Goal: Information Seeking & Learning: Learn about a topic

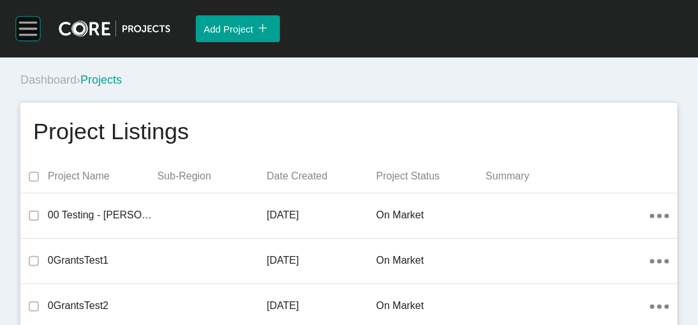
click at [22, 38] on rect at bounding box center [28, 29] width 24 height 24
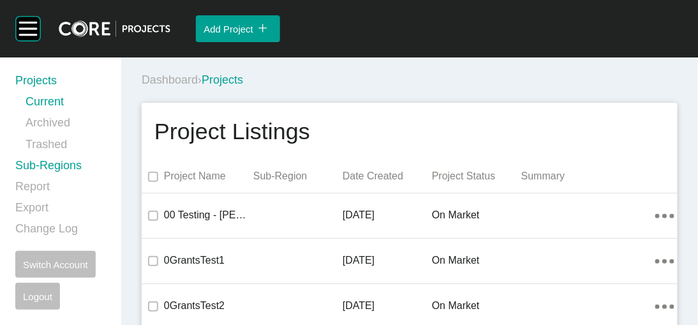
click at [76, 179] on link "Sub-Regions" at bounding box center [60, 168] width 91 height 21
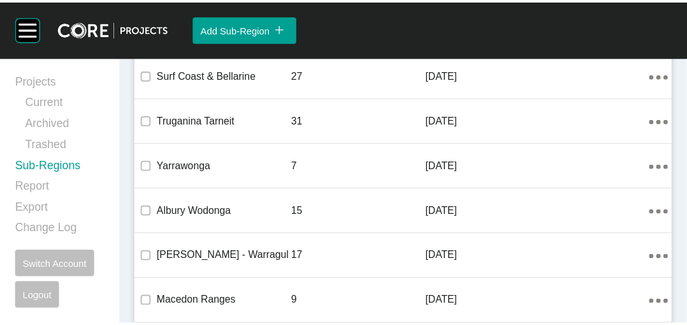
scroll to position [2218, 0]
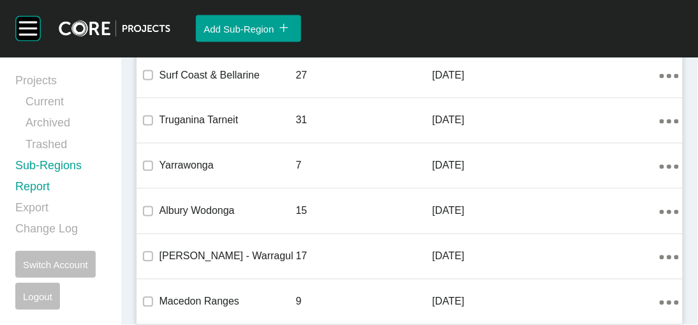
click at [50, 200] on link "Report" at bounding box center [60, 189] width 91 height 21
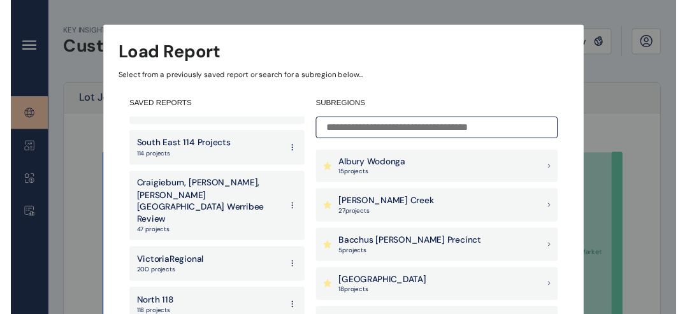
scroll to position [238, 0]
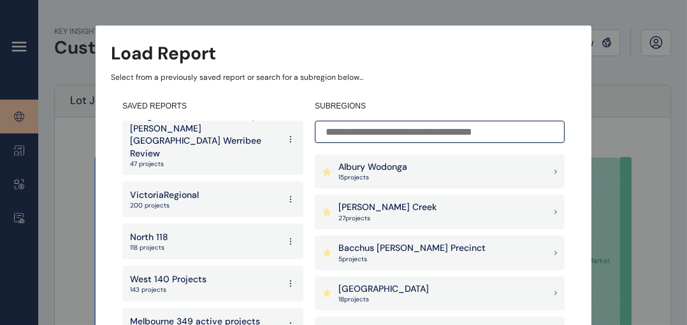
click at [209, 181] on div "VictoriaRegional 200 projects" at bounding box center [212, 199] width 181 height 36
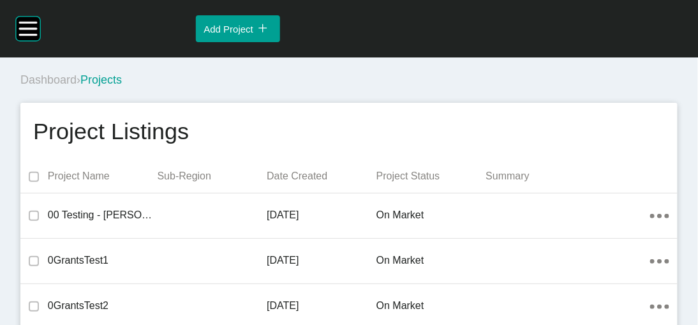
scroll to position [10472, 0]
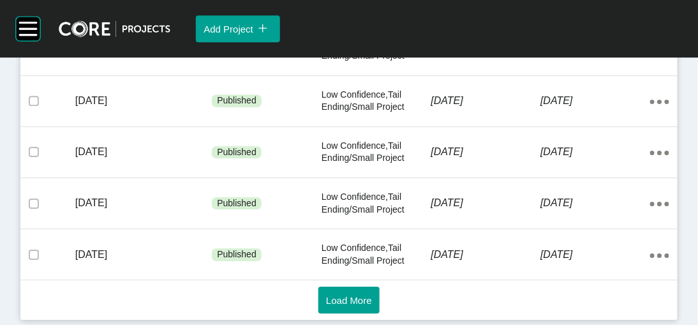
scroll to position [1365, 0]
click at [328, 286] on button "Load More" at bounding box center [348, 299] width 61 height 27
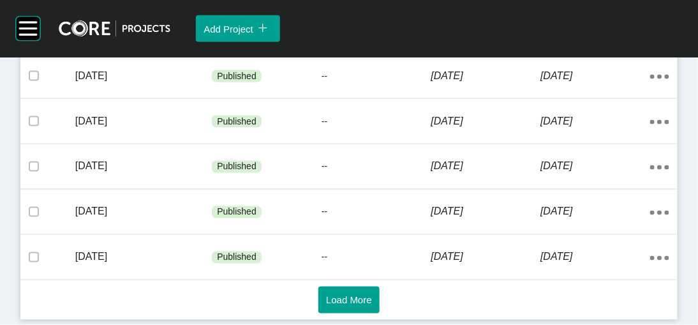
scroll to position [1870, 0]
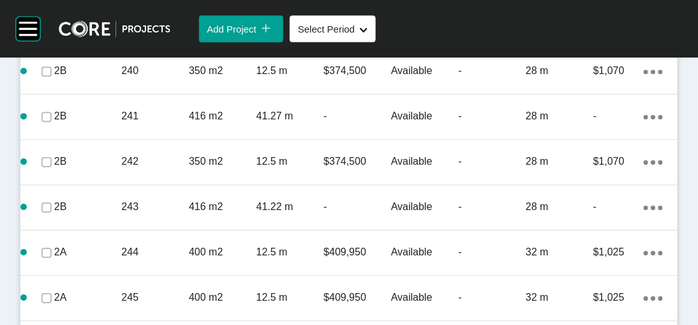
scroll to position [2086, 0]
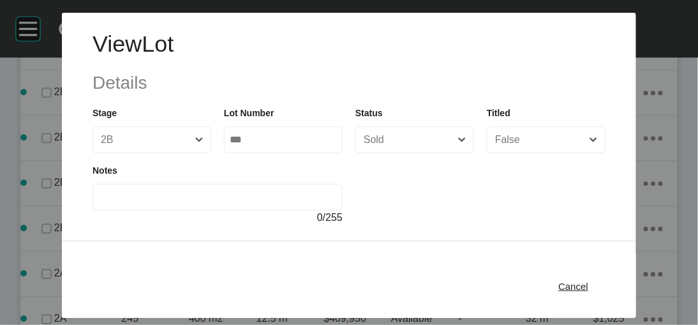
scroll to position [267, 0]
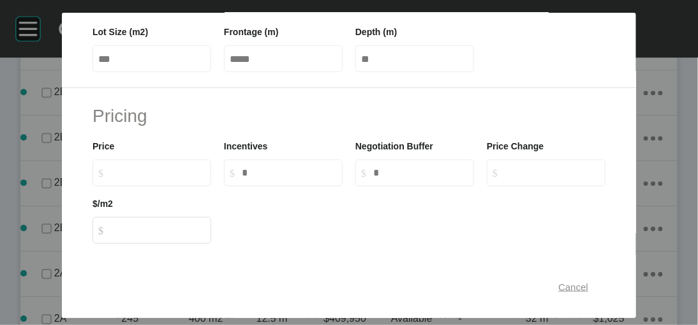
click at [588, 281] on span "Cancel" at bounding box center [573, 286] width 30 height 11
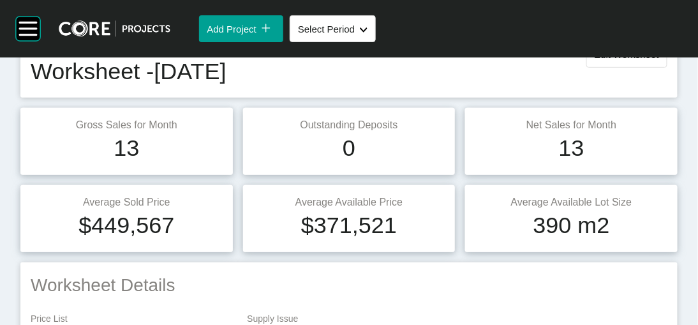
scroll to position [50, 0]
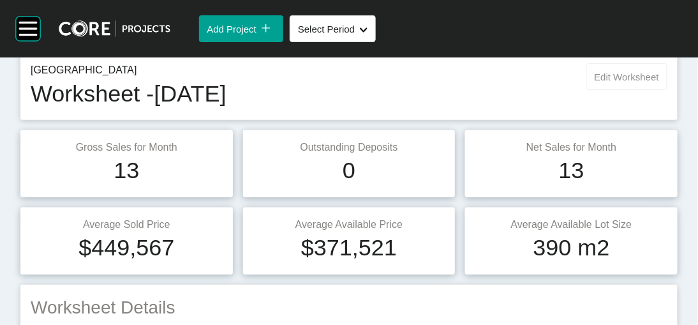
click at [606, 82] on span "Edit Worksheet" at bounding box center [626, 76] width 64 height 11
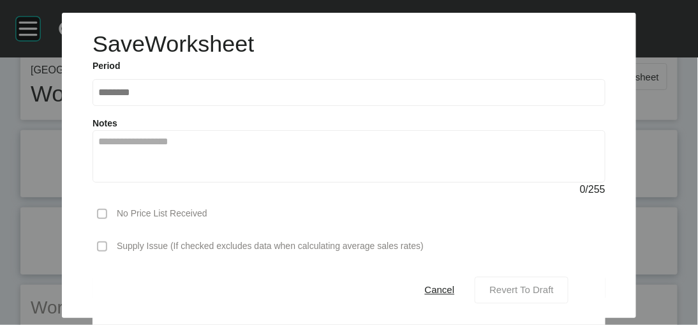
click at [543, 290] on div "Revert To Draft" at bounding box center [521, 289] width 71 height 17
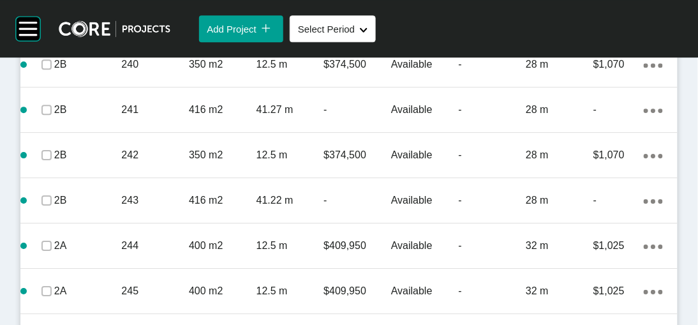
scroll to position [2096, 0]
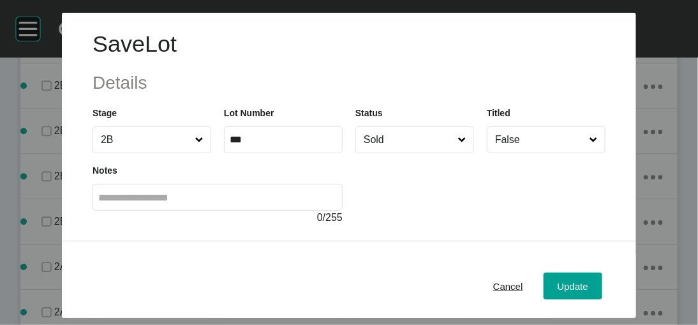
scroll to position [267, 0]
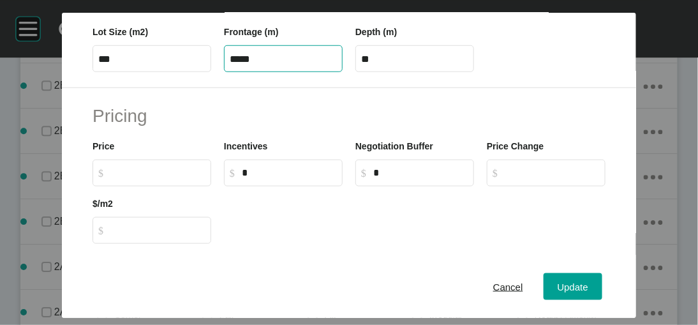
drag, startPoint x: 282, startPoint y: 138, endPoint x: 182, endPoint y: 131, distance: 99.7
click at [182, 72] on div "Lot Size (m2) *** Frontage (m) ***** Depth (m) **" at bounding box center [348, 43] width 525 height 57
type input "**"
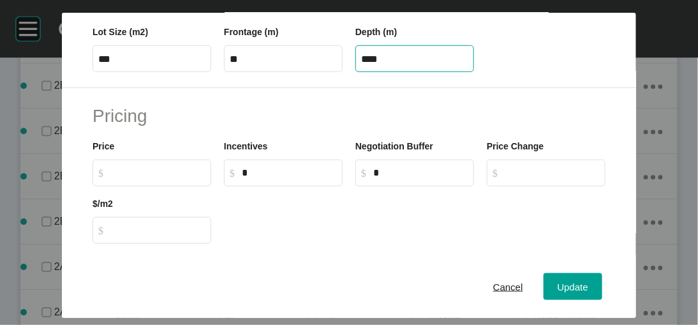
click at [388, 64] on input "****" at bounding box center [414, 59] width 107 height 11
drag, startPoint x: 387, startPoint y: 131, endPoint x: 352, endPoint y: 133, distance: 35.1
click at [355, 72] on label "****" at bounding box center [414, 58] width 119 height 27
type input "**"
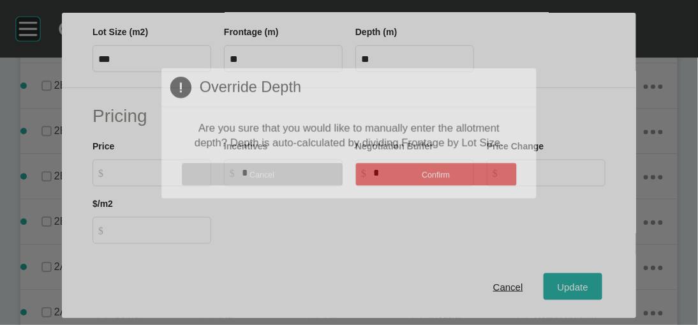
click at [576, 275] on div "Save Lot Details Stage 2B Lot Number *** Status Sold Titled False Notes 0 / 255…" at bounding box center [349, 162] width 698 height 325
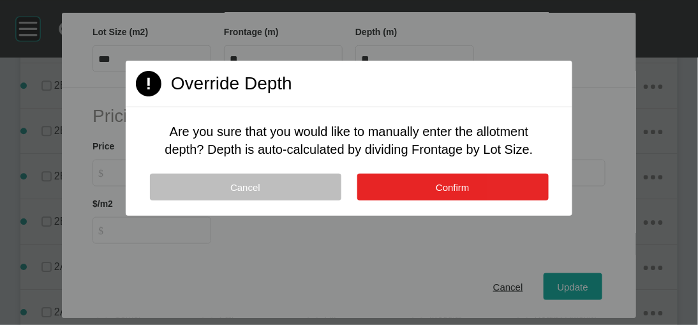
click at [539, 200] on button "Confirm" at bounding box center [452, 186] width 191 height 27
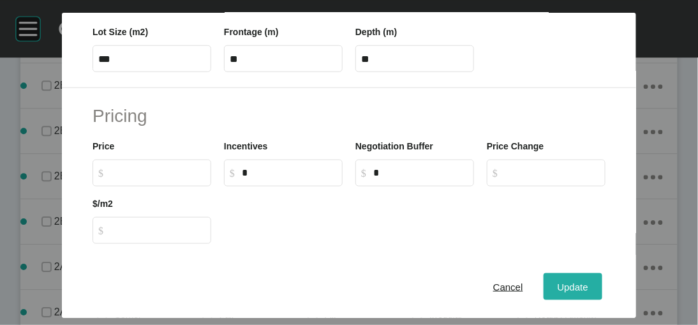
click at [602, 290] on button "Update" at bounding box center [572, 285] width 59 height 27
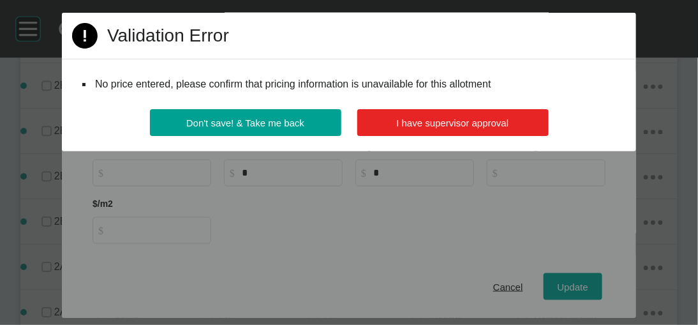
click at [476, 136] on button "I have supervisor approval" at bounding box center [452, 122] width 191 height 27
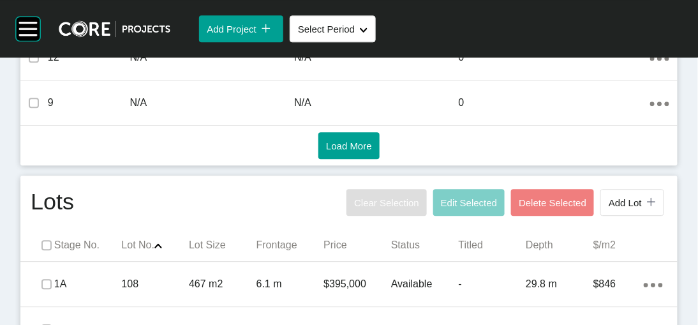
scroll to position [0, 0]
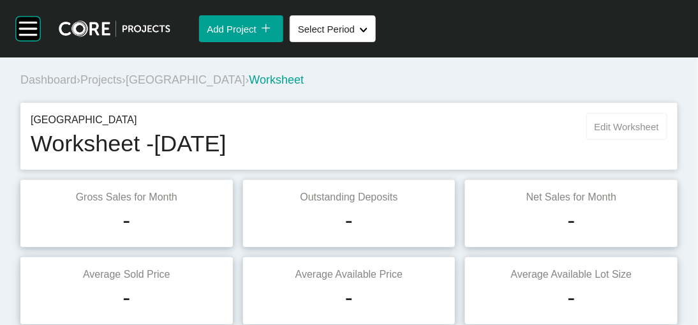
click at [608, 132] on span "Edit Worksheet" at bounding box center [626, 126] width 64 height 11
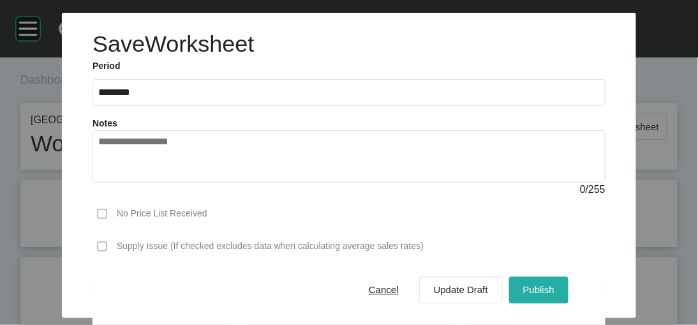
click at [557, 289] on div "Publish" at bounding box center [539, 289] width 38 height 17
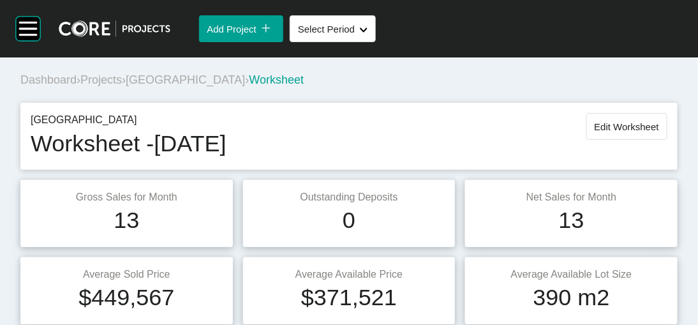
click at [178, 86] on span "Eden Gardens" at bounding box center [185, 79] width 119 height 13
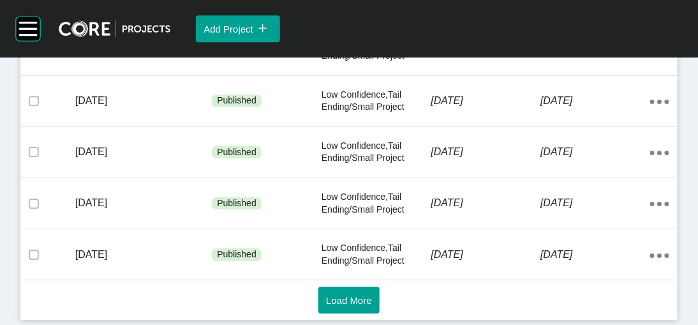
scroll to position [1348, 0]
drag, startPoint x: 686, startPoint y: 294, endPoint x: 657, endPoint y: 294, distance: 28.7
click at [370, 302] on button "Load More" at bounding box center [348, 299] width 61 height 27
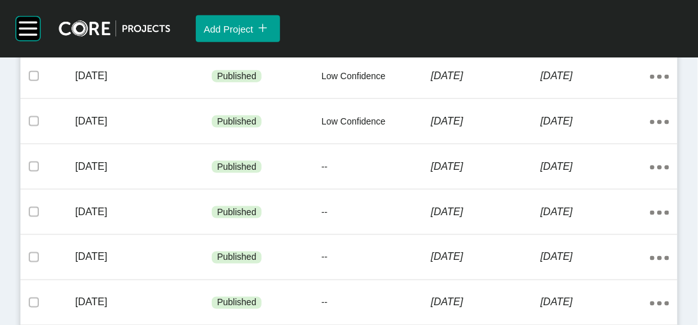
scroll to position [1534, 0]
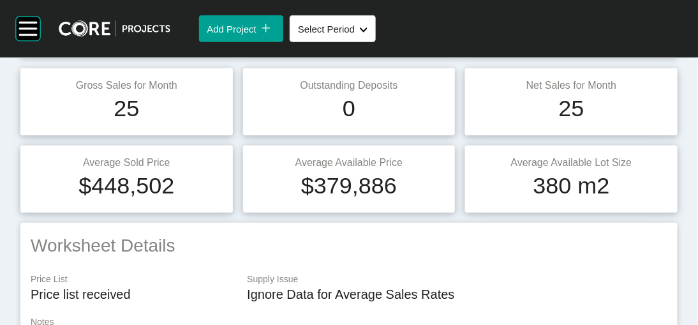
scroll to position [71, 0]
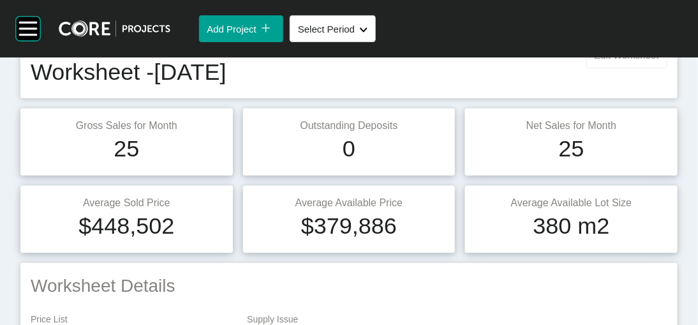
click at [619, 61] on span "Edit Worksheet" at bounding box center [626, 55] width 64 height 11
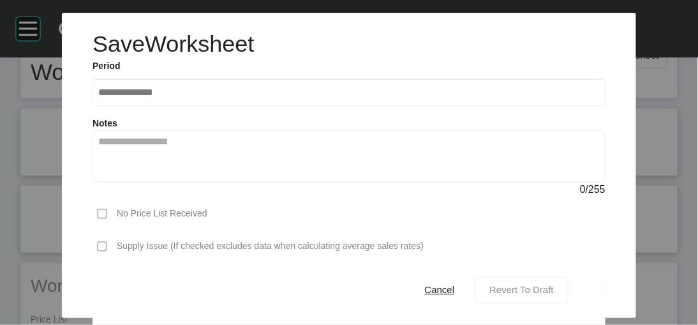
click at [520, 284] on span "Revert To Draft" at bounding box center [521, 289] width 64 height 11
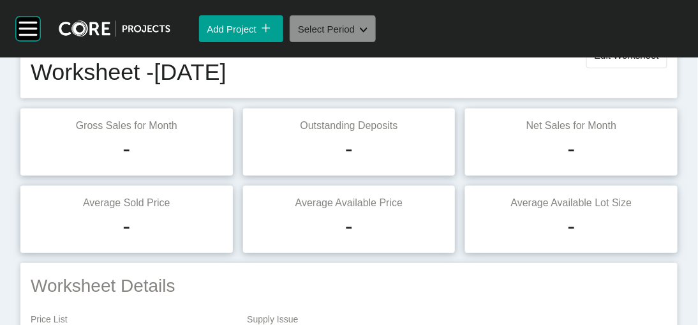
scroll to position [2625, 0]
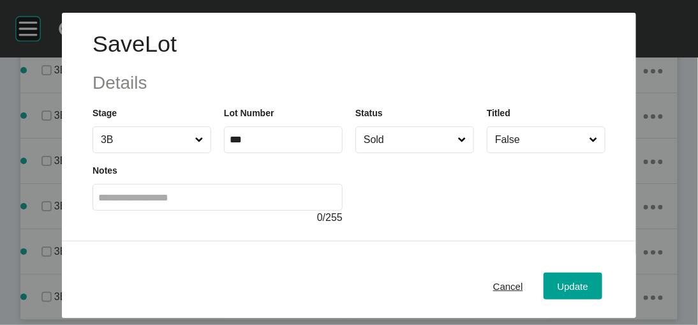
scroll to position [267, 0]
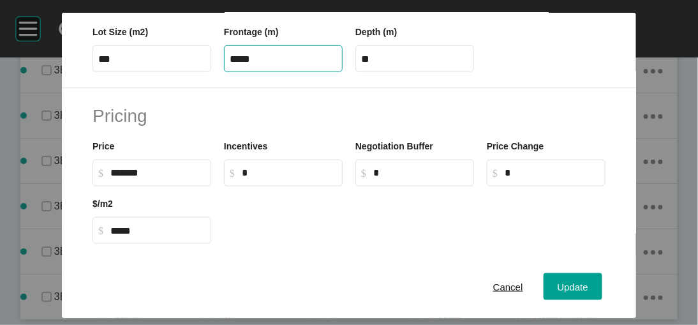
drag, startPoint x: 236, startPoint y: 136, endPoint x: 121, endPoint y: 140, distance: 115.5
click at [121, 72] on div "Lot Size (m2) *** Frontage (m) ***** Depth (m) **" at bounding box center [348, 43] width 525 height 57
type input "**"
click at [441, 72] on label "****" at bounding box center [414, 58] width 119 height 27
click at [441, 64] on input "****" at bounding box center [414, 59] width 107 height 11
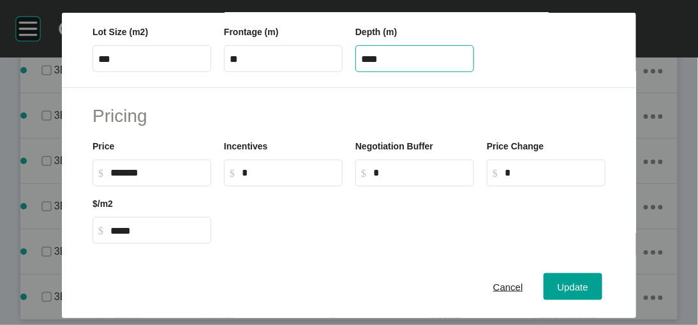
drag, startPoint x: 427, startPoint y: 135, endPoint x: 311, endPoint y: 136, distance: 116.7
click at [311, 72] on div "Lot Size (m2) *** Frontage (m) ** Depth (m) ****" at bounding box center [348, 43] width 525 height 57
type input "**"
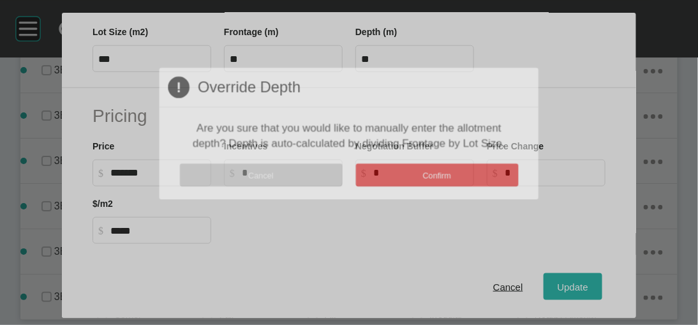
click at [583, 274] on div "Save Lot Details Stage 3B Lot Number *** Status Sold Titled False Notes 0 / 255…" at bounding box center [349, 162] width 698 height 325
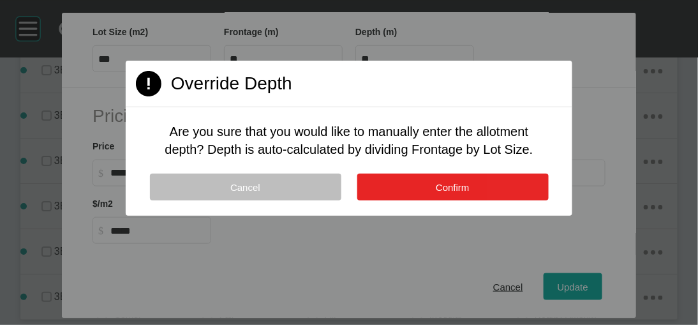
drag, startPoint x: 508, startPoint y: 239, endPoint x: 514, endPoint y: 233, distance: 8.6
click at [514, 200] on button "Confirm" at bounding box center [452, 186] width 191 height 27
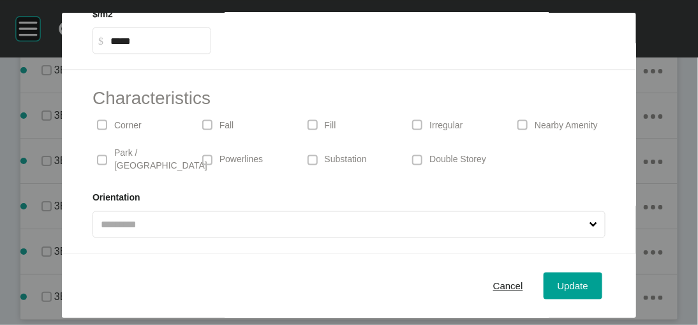
scroll to position [585, 0]
click at [114, 132] on p "Corner" at bounding box center [127, 125] width 27 height 13
click at [589, 277] on div "Update" at bounding box center [572, 285] width 37 height 17
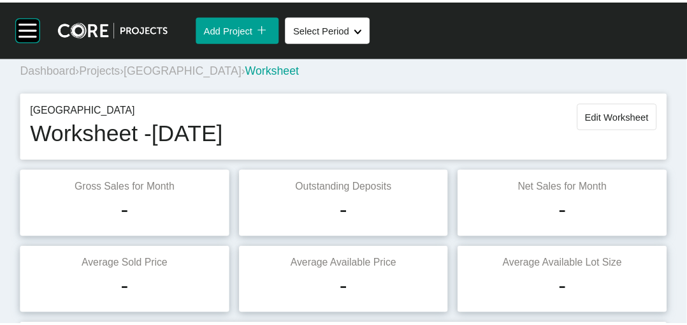
scroll to position [0, 0]
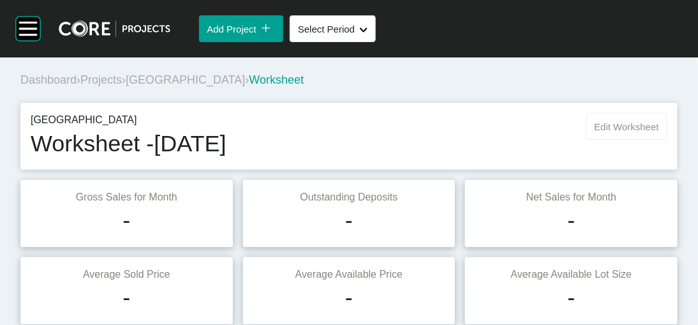
click at [603, 140] on button "Edit Worksheet" at bounding box center [626, 126] width 81 height 27
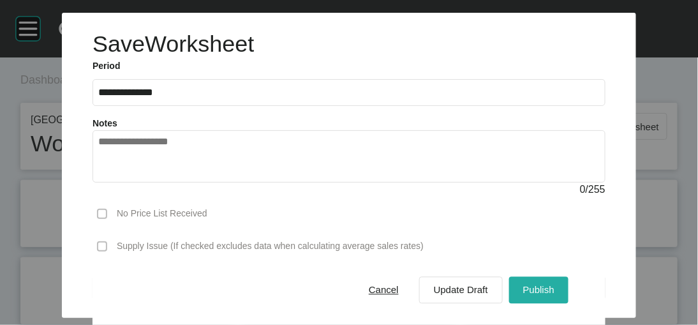
click at [554, 284] on span "Publish" at bounding box center [538, 289] width 31 height 11
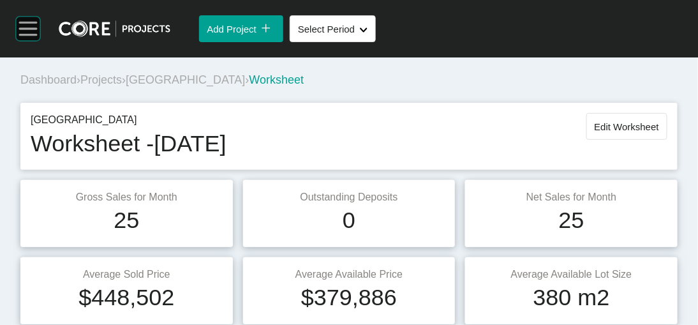
click at [33, 29] on rect at bounding box center [28, 28] width 18 height 1
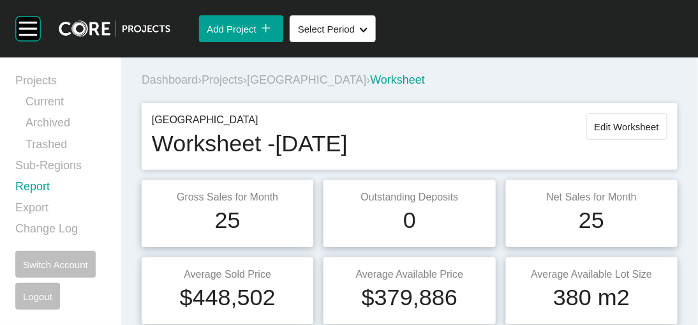
click at [61, 200] on link "Report" at bounding box center [60, 189] width 91 height 21
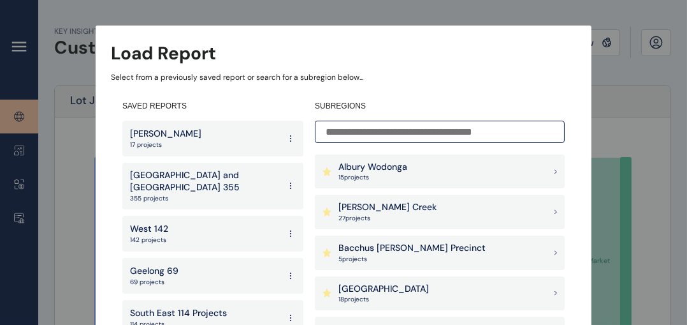
click at [215, 258] on div "Geelong 69 69 projects" at bounding box center [212, 276] width 181 height 36
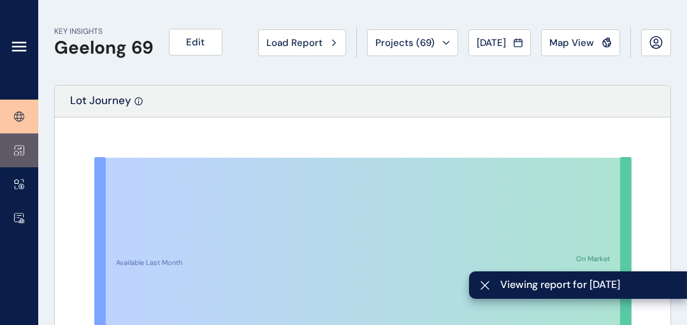
click at [25, 150] on link at bounding box center [19, 150] width 38 height 34
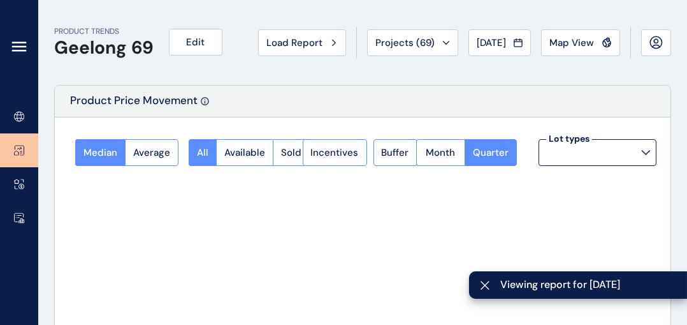
type input "**********"
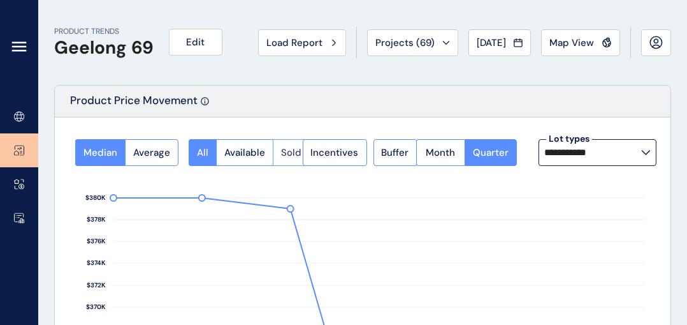
click at [297, 152] on button "Sold" at bounding box center [291, 152] width 37 height 27
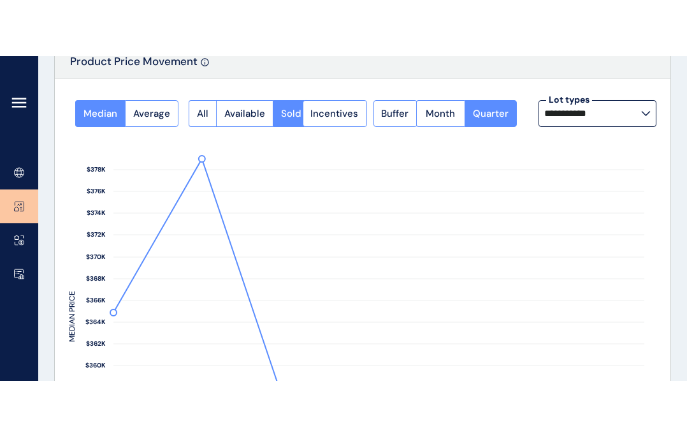
scroll to position [67, 0]
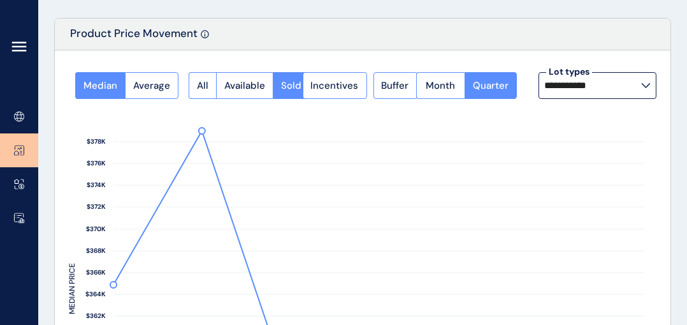
click at [644, 81] on label "**********" at bounding box center [598, 85] width 118 height 27
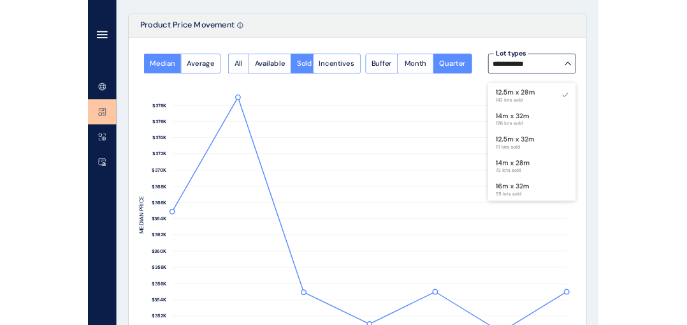
scroll to position [0, 0]
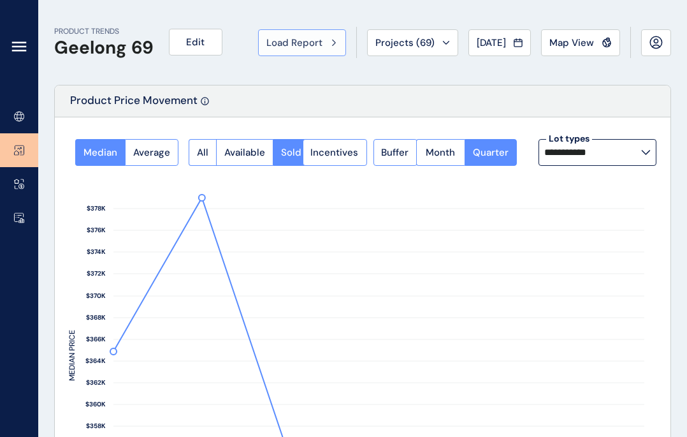
click at [267, 46] on span "Load Report" at bounding box center [295, 42] width 56 height 13
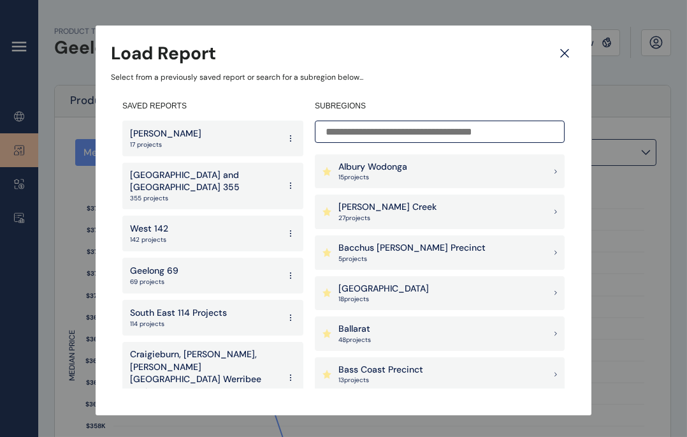
click at [427, 324] on div "Ballarat 48 project s" at bounding box center [440, 333] width 250 height 34
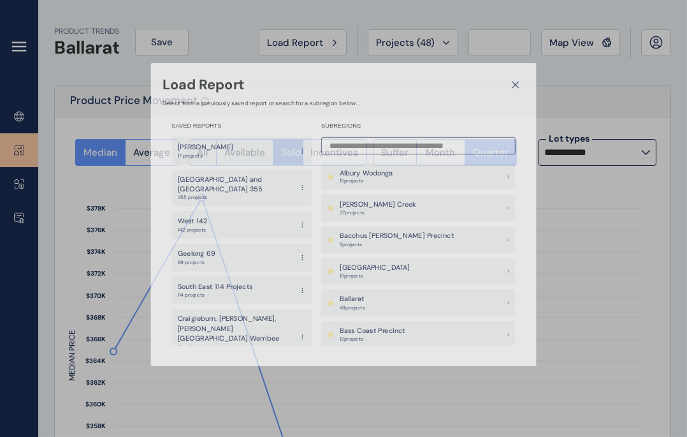
type input "*********"
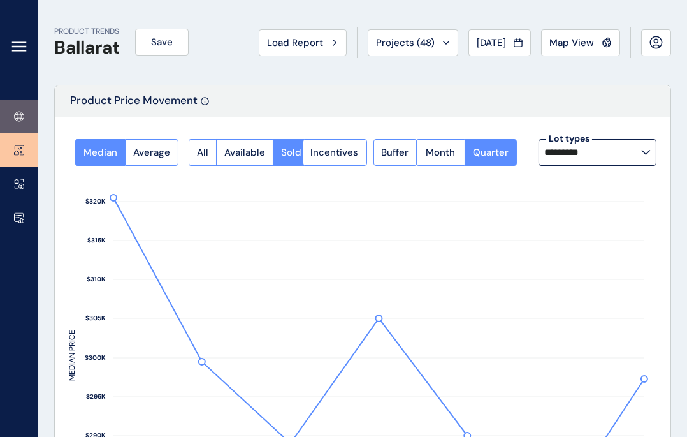
click at [26, 122] on link at bounding box center [19, 116] width 38 height 34
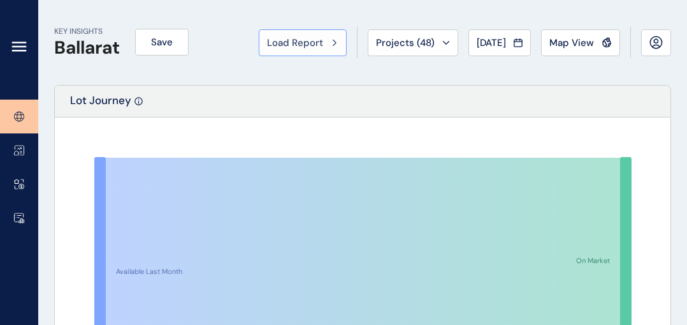
click at [267, 38] on span "Load Report" at bounding box center [295, 42] width 56 height 13
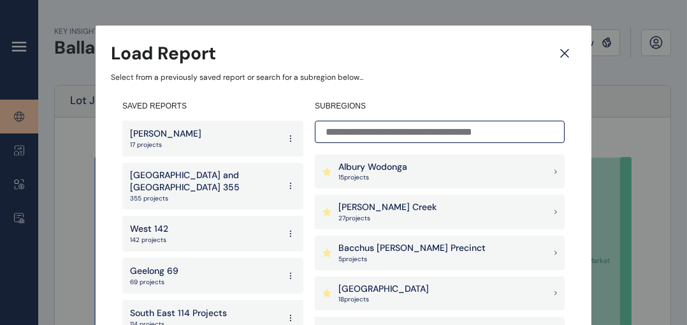
click at [450, 247] on div "Bacchus Marsh Precinct 5 project s" at bounding box center [440, 252] width 250 height 34
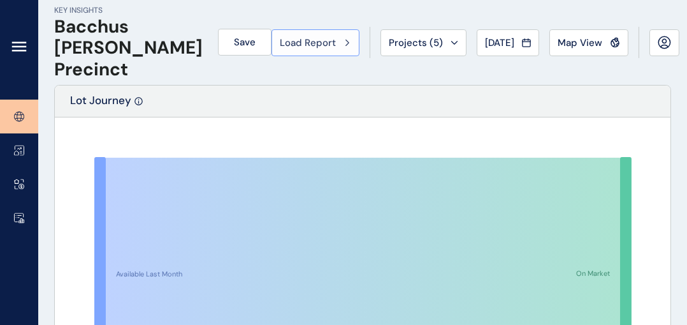
click at [280, 37] on span "Load Report" at bounding box center [308, 42] width 56 height 13
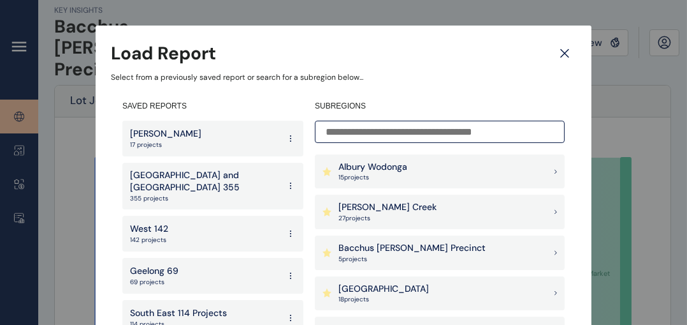
click at [216, 264] on div "Geelong 69 69 projects" at bounding box center [212, 276] width 181 height 36
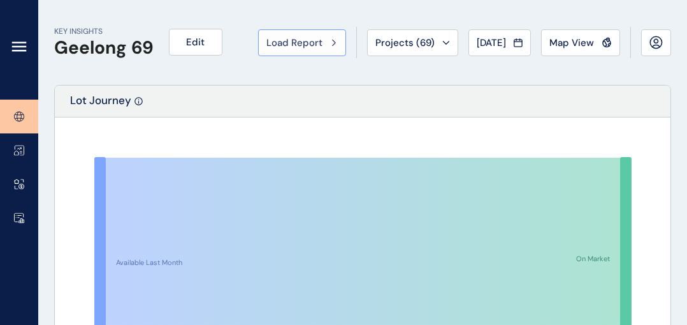
click at [282, 46] on div "Load Report" at bounding box center [302, 42] width 71 height 13
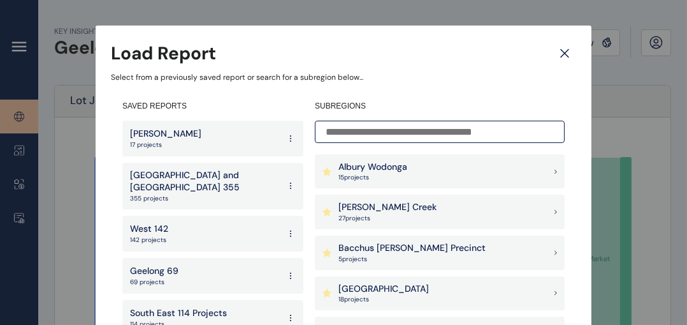
click at [172, 180] on p "[GEOGRAPHIC_DATA] and [GEOGRAPHIC_DATA] 355" at bounding box center [204, 181] width 149 height 25
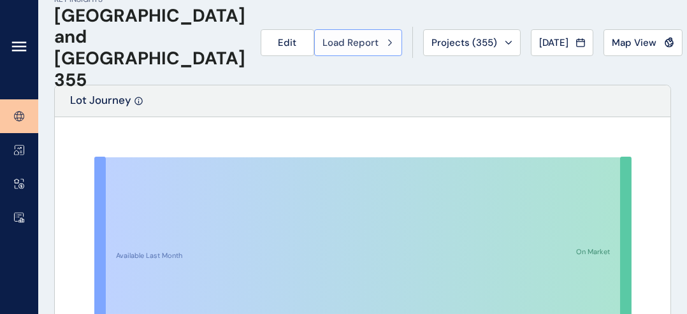
click at [323, 40] on span "Load Report" at bounding box center [351, 42] width 56 height 13
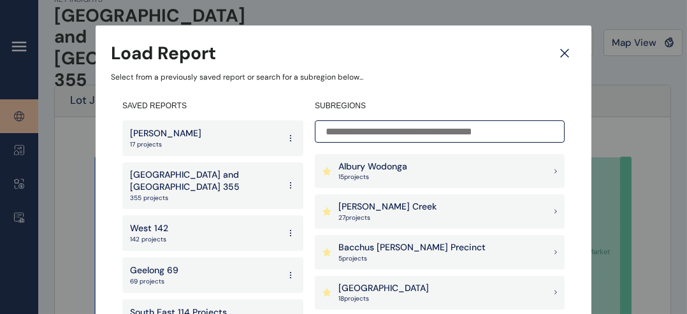
click at [219, 220] on div "West 142 142 projects" at bounding box center [212, 234] width 181 height 36
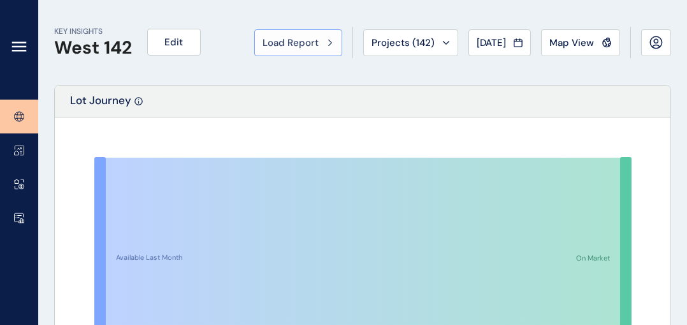
click at [263, 40] on div "Load Report" at bounding box center [298, 42] width 71 height 13
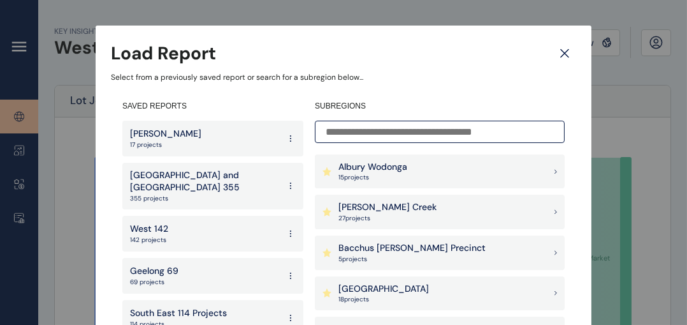
click at [150, 277] on p "69 projects" at bounding box center [154, 281] width 48 height 9
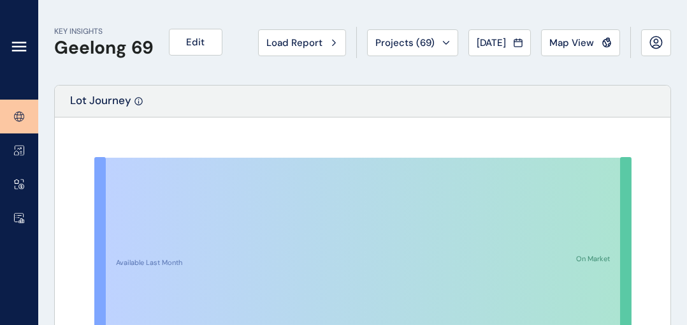
click at [267, 38] on span "Load Report" at bounding box center [295, 42] width 56 height 13
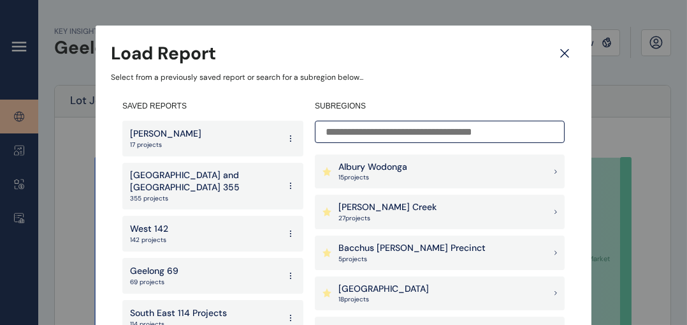
click at [209, 307] on p "South East 114 Projects" at bounding box center [178, 313] width 97 height 13
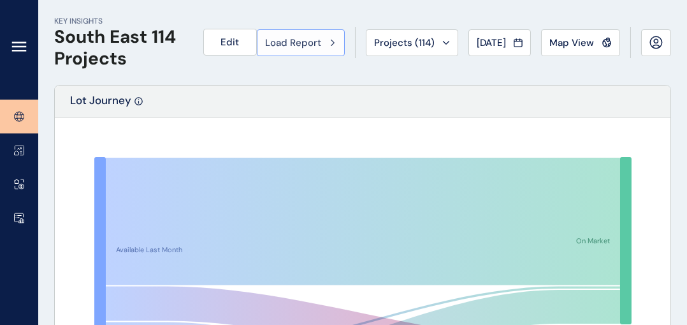
click at [282, 41] on div "Load Report" at bounding box center [300, 42] width 71 height 13
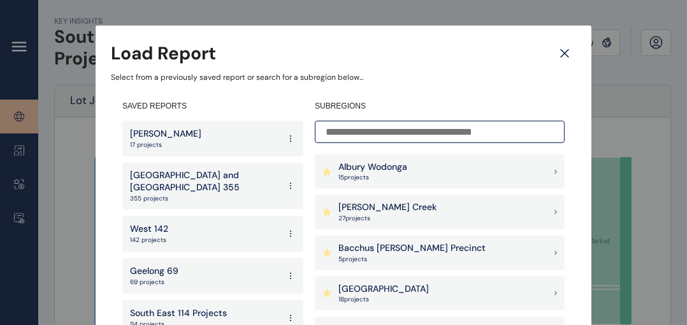
scroll to position [233, 0]
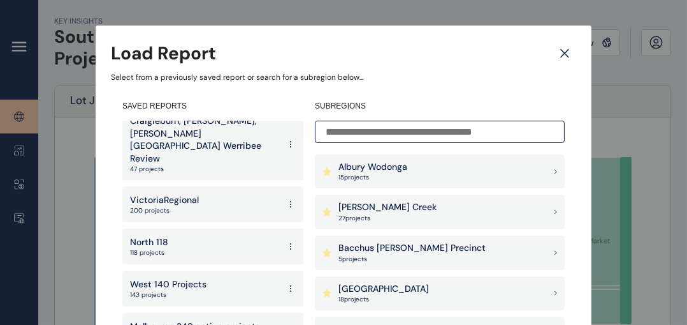
click at [214, 228] on div "North 118 118 projects" at bounding box center [212, 246] width 181 height 36
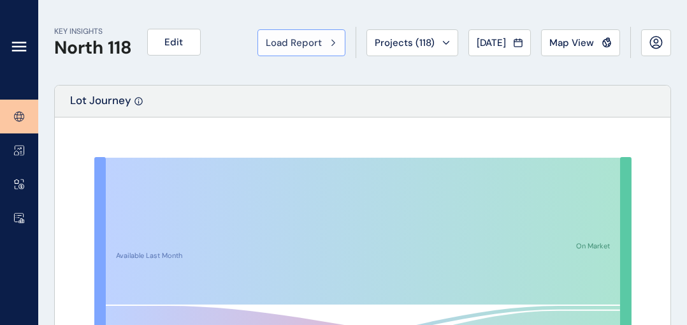
click at [266, 48] on div "Load Report" at bounding box center [301, 42] width 71 height 13
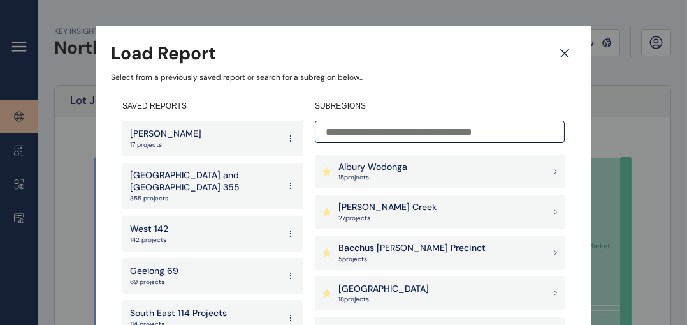
click at [231, 174] on p "[GEOGRAPHIC_DATA] and [GEOGRAPHIC_DATA] 355" at bounding box center [204, 181] width 149 height 25
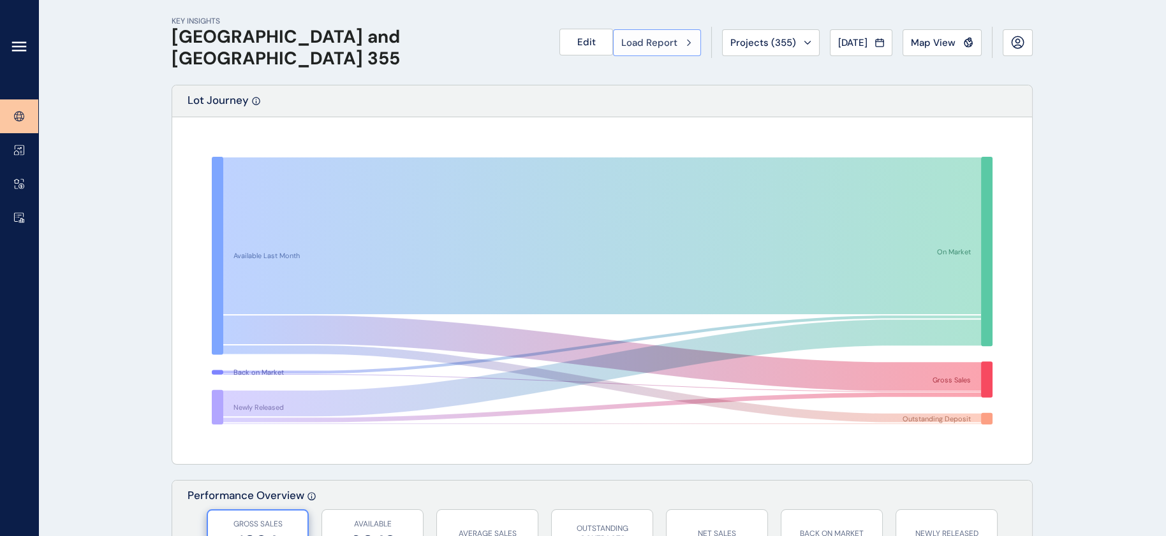
click at [613, 50] on button "Load Report" at bounding box center [657, 42] width 88 height 27
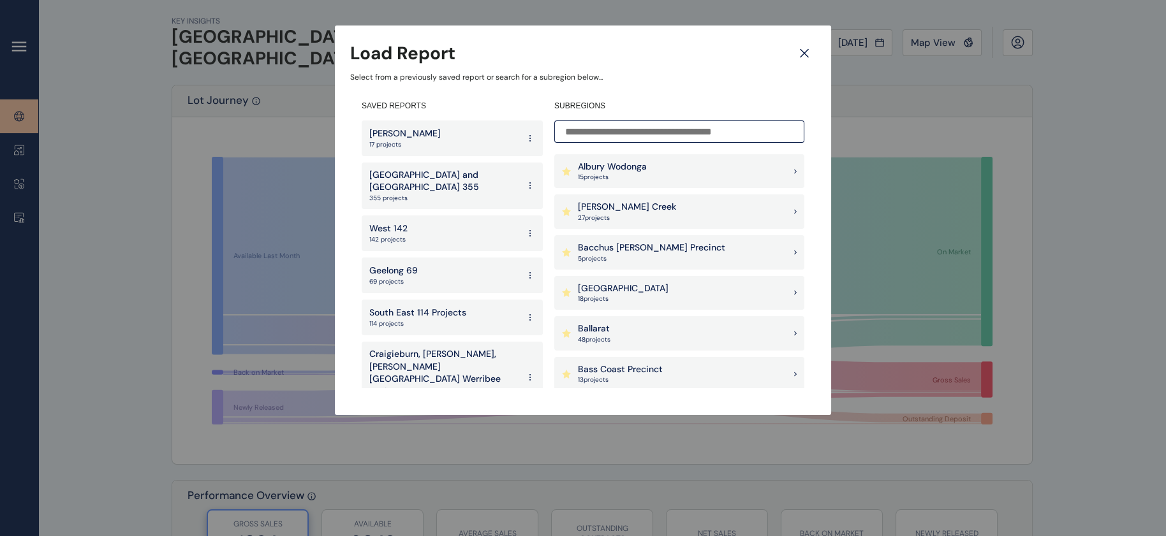
click at [409, 223] on div "West 142 142 projects" at bounding box center [452, 234] width 181 height 36
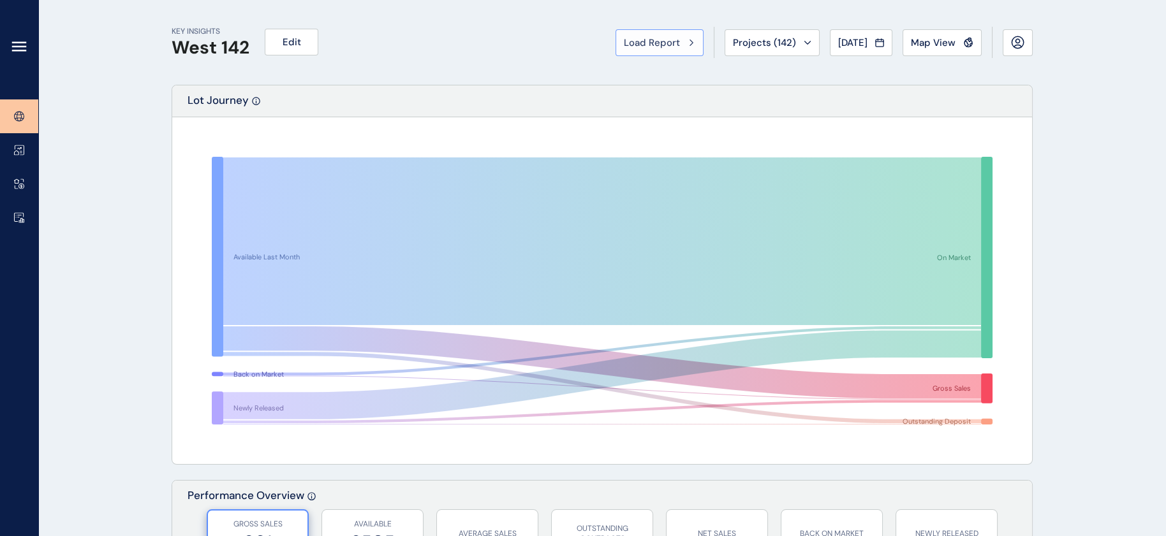
click at [615, 54] on button "Load Report" at bounding box center [659, 42] width 88 height 27
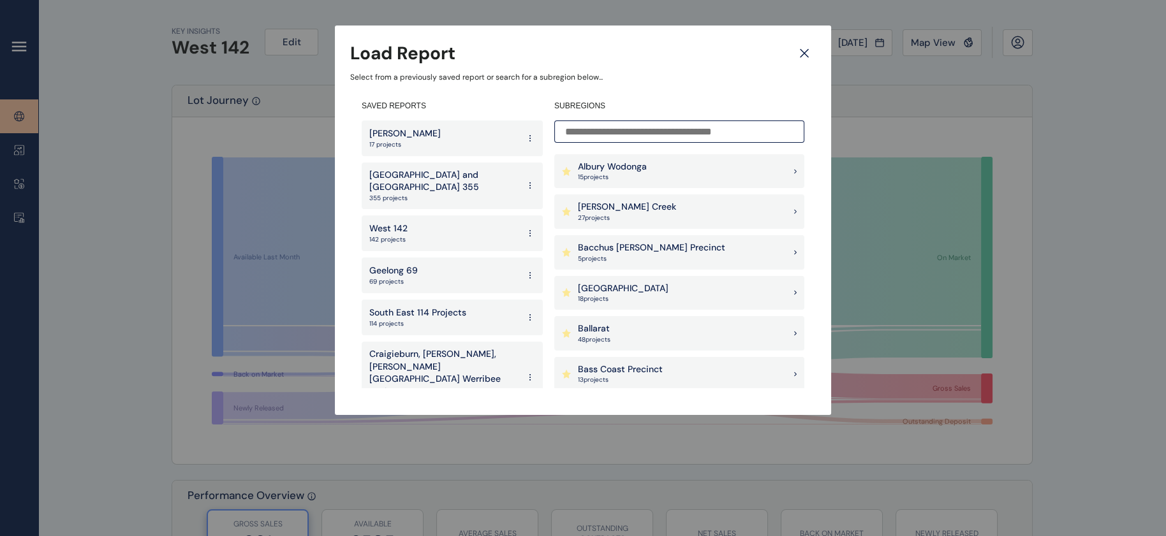
click at [450, 272] on div "Geelong 69 69 projects" at bounding box center [452, 276] width 181 height 36
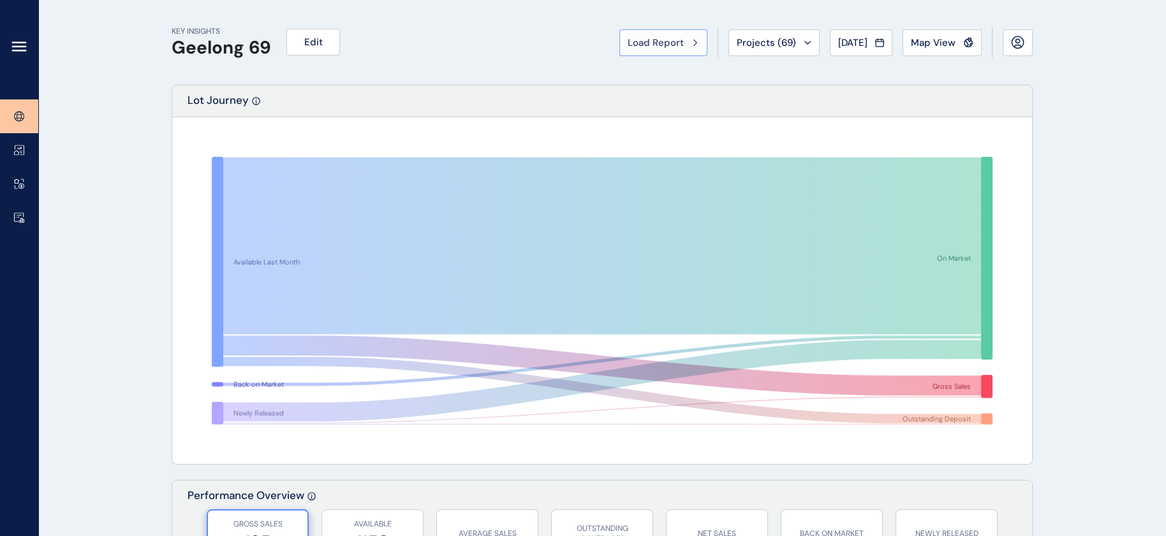
click at [619, 54] on button "Load Report" at bounding box center [663, 42] width 88 height 27
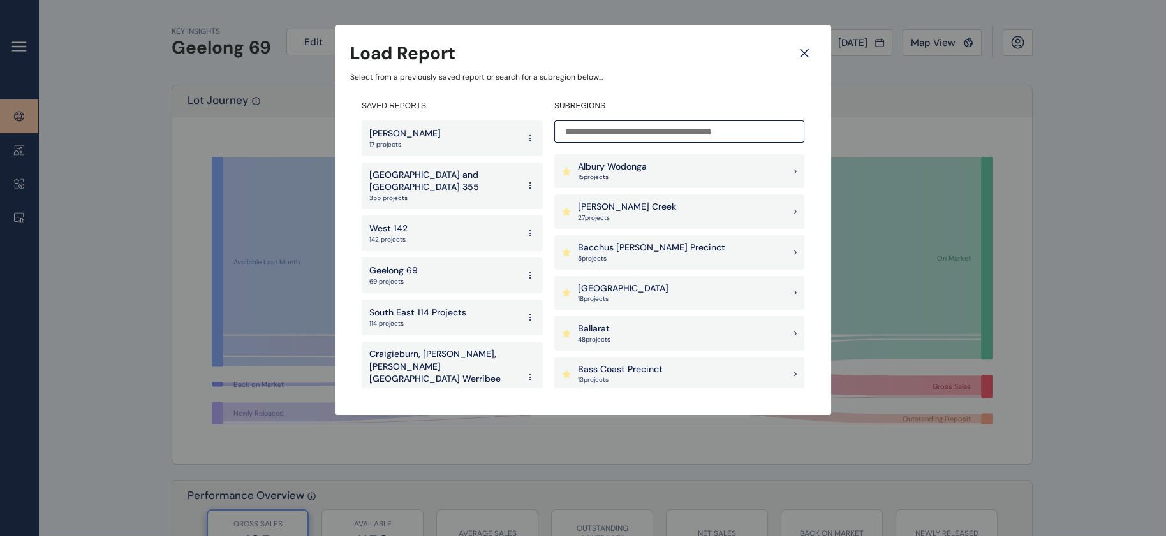
click at [501, 305] on div "South East 114 Projects 114 projects" at bounding box center [452, 318] width 181 height 36
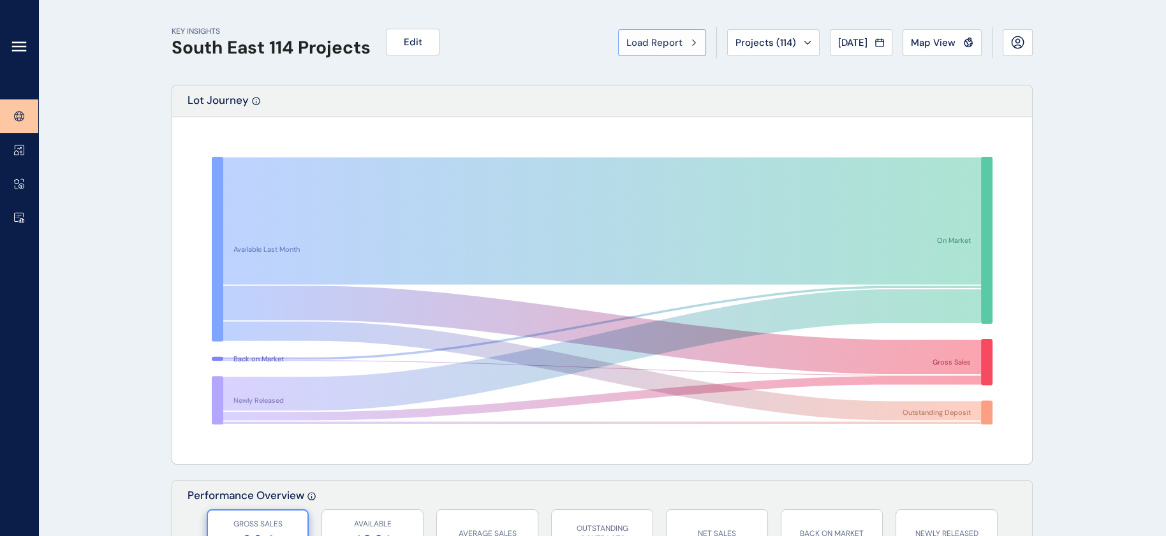
click at [619, 30] on button "Load Report" at bounding box center [662, 42] width 88 height 27
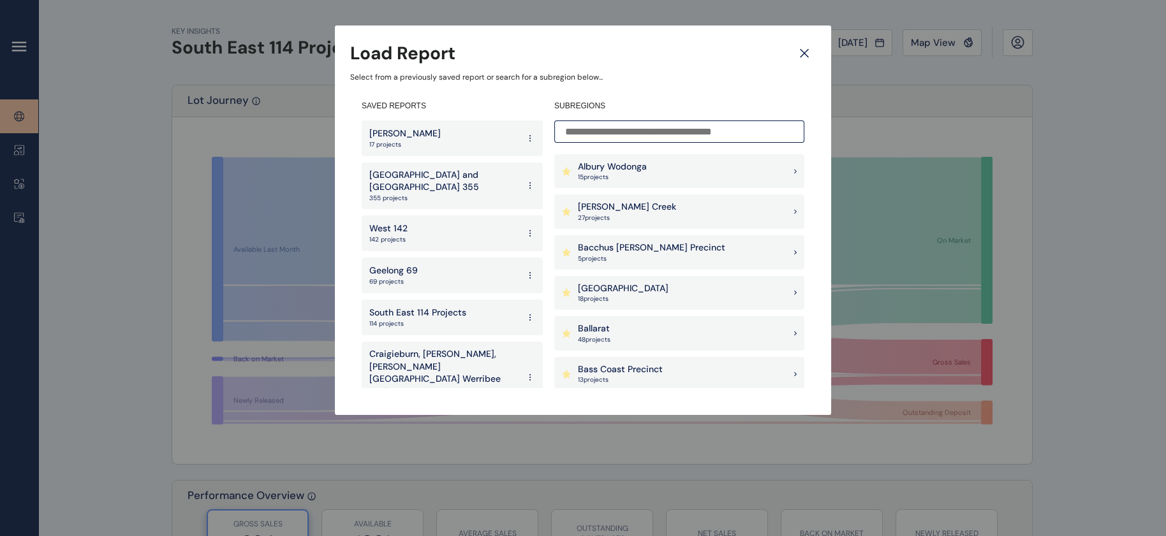
scroll to position [234, 0]
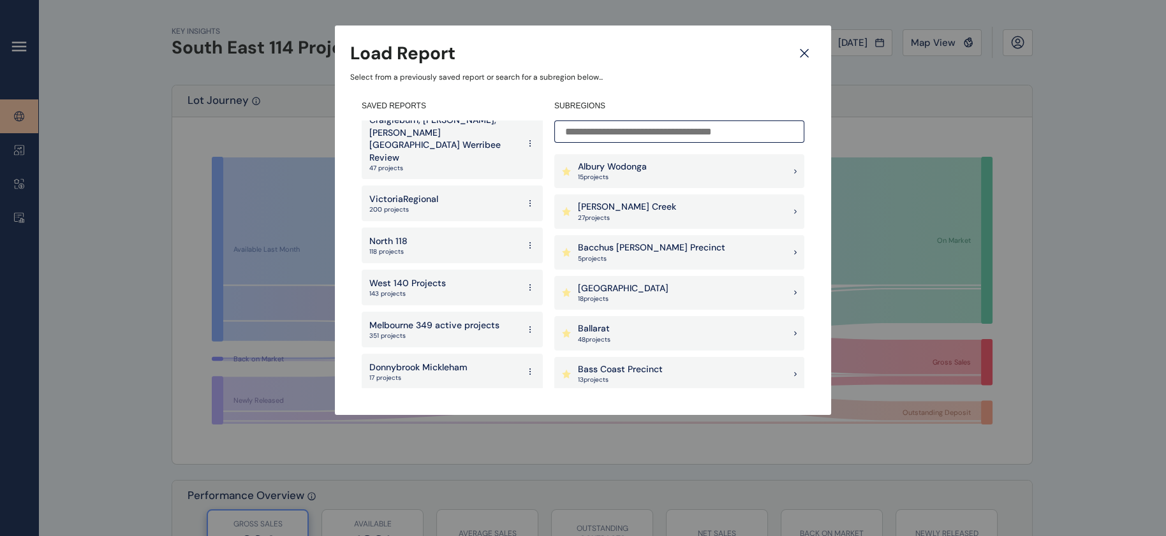
click at [431, 228] on div "North 118 118 projects" at bounding box center [452, 246] width 181 height 36
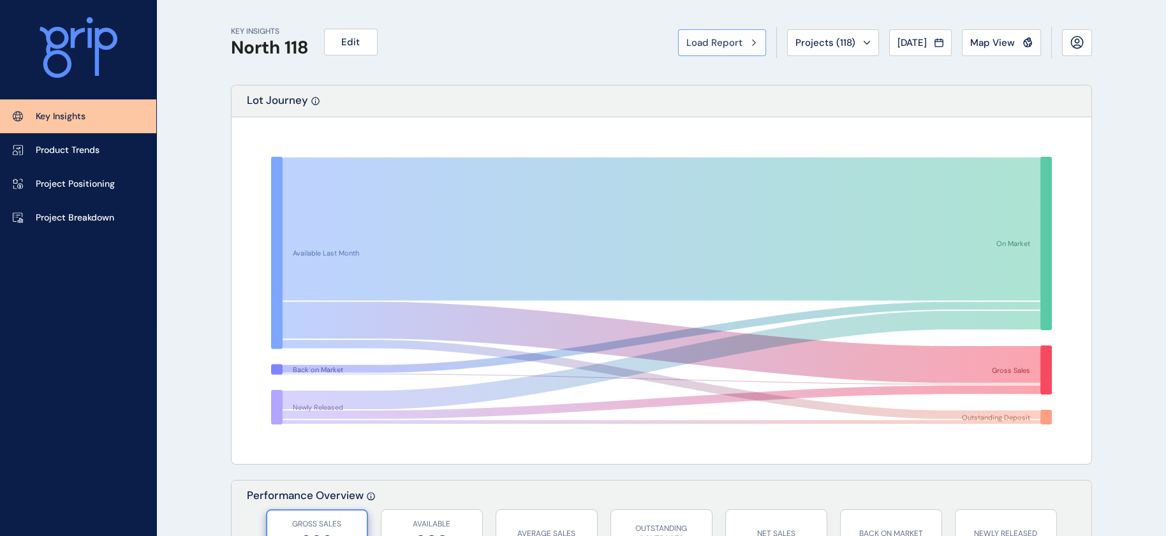
click at [686, 36] on span "Load Report" at bounding box center [714, 42] width 56 height 13
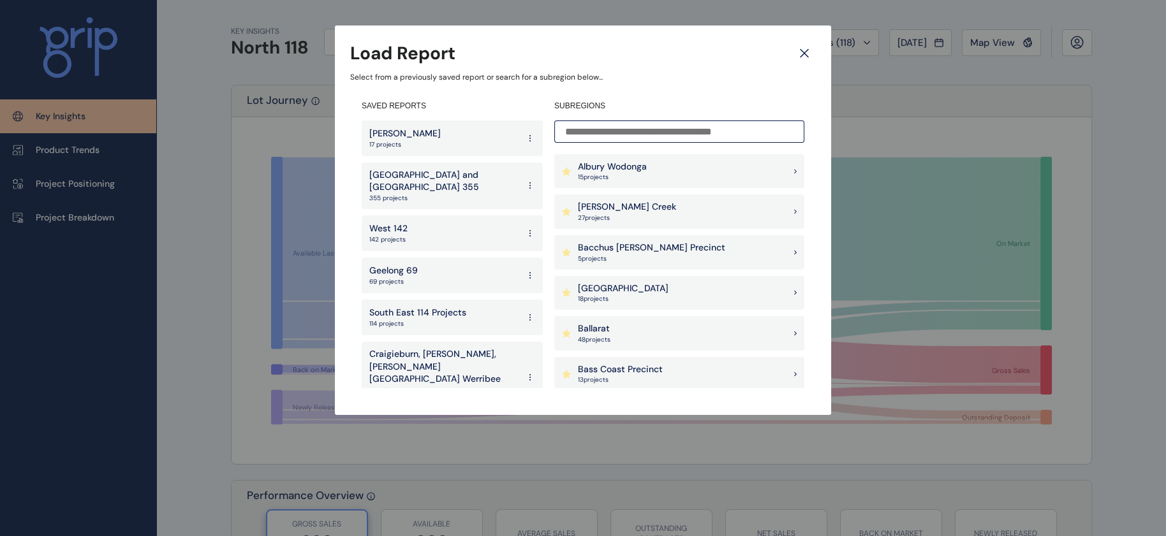
click at [429, 181] on p "[GEOGRAPHIC_DATA] and [GEOGRAPHIC_DATA] 355" at bounding box center [443, 181] width 149 height 25
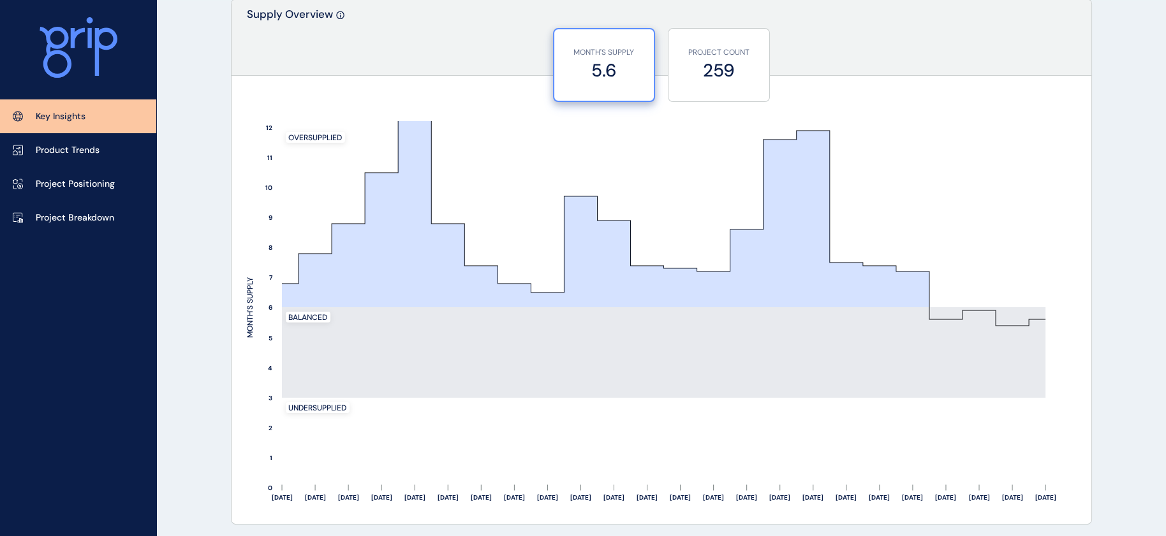
scroll to position [1057, 0]
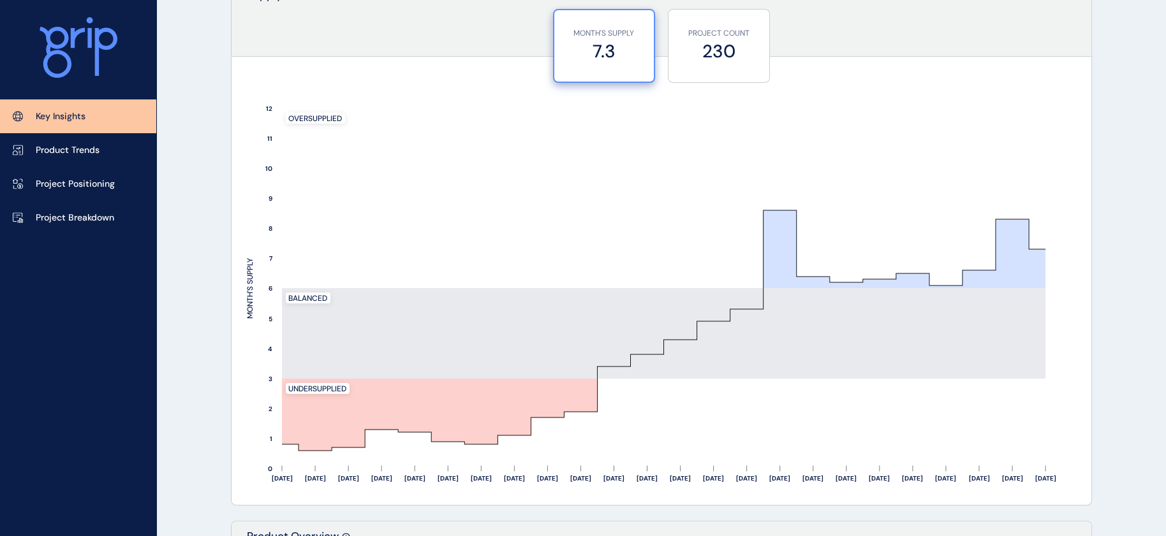
scroll to position [1086, 0]
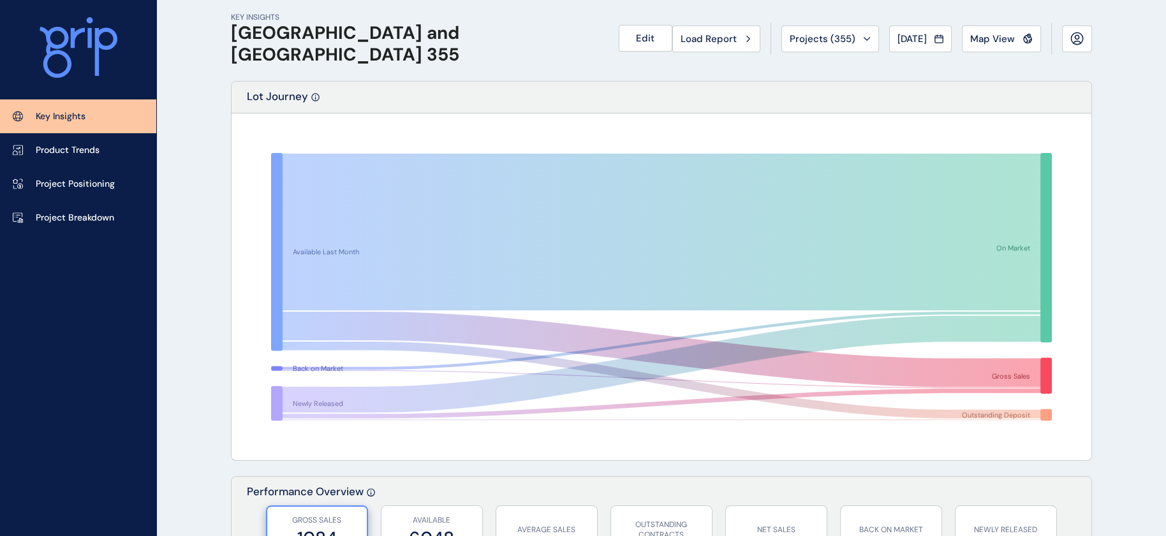
scroll to position [1, 0]
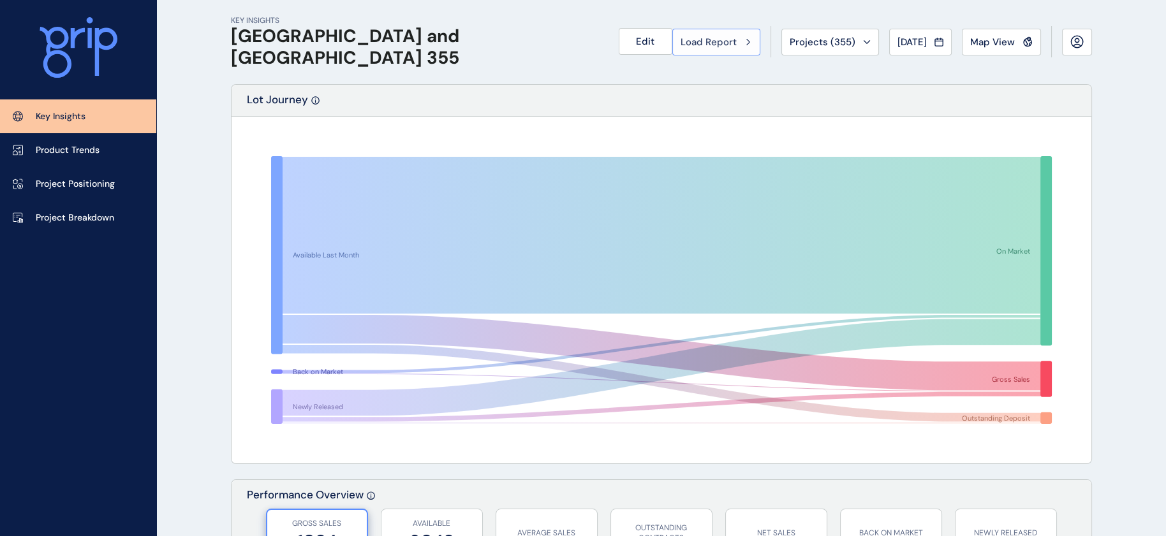
click at [672, 50] on button "Load Report" at bounding box center [716, 42] width 88 height 27
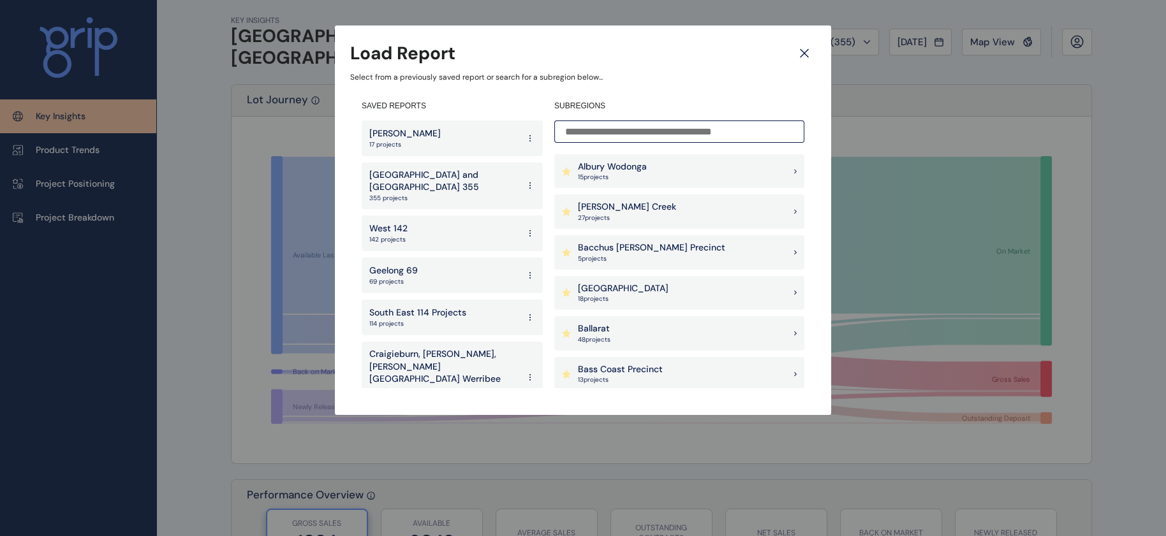
click at [429, 216] on div "West 142 142 projects" at bounding box center [452, 234] width 181 height 36
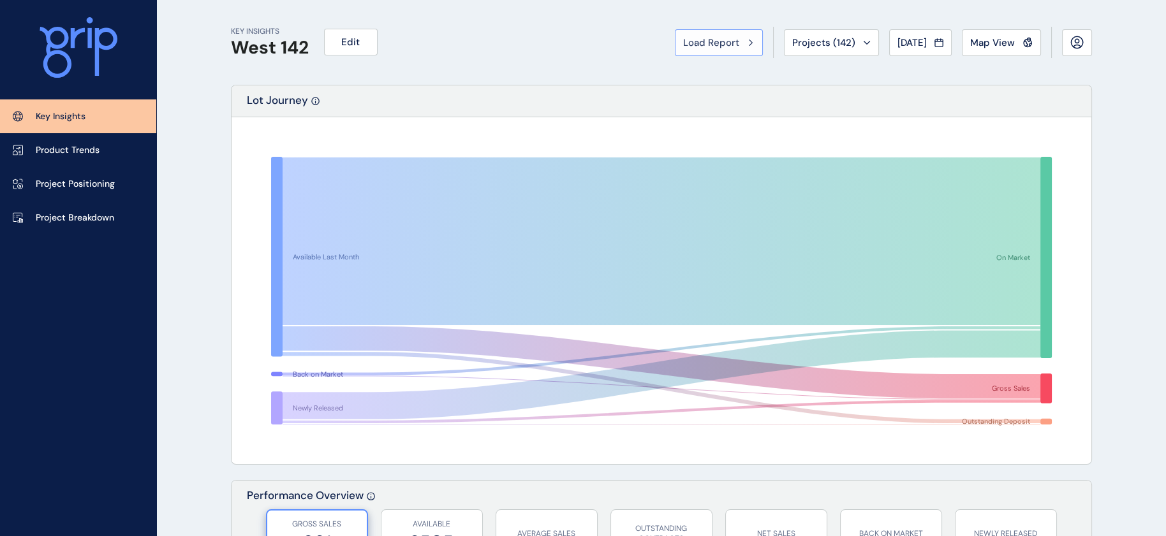
click at [675, 54] on button "Load Report" at bounding box center [719, 42] width 88 height 27
click at [630, 54] on div at bounding box center [583, 268] width 1166 height 536
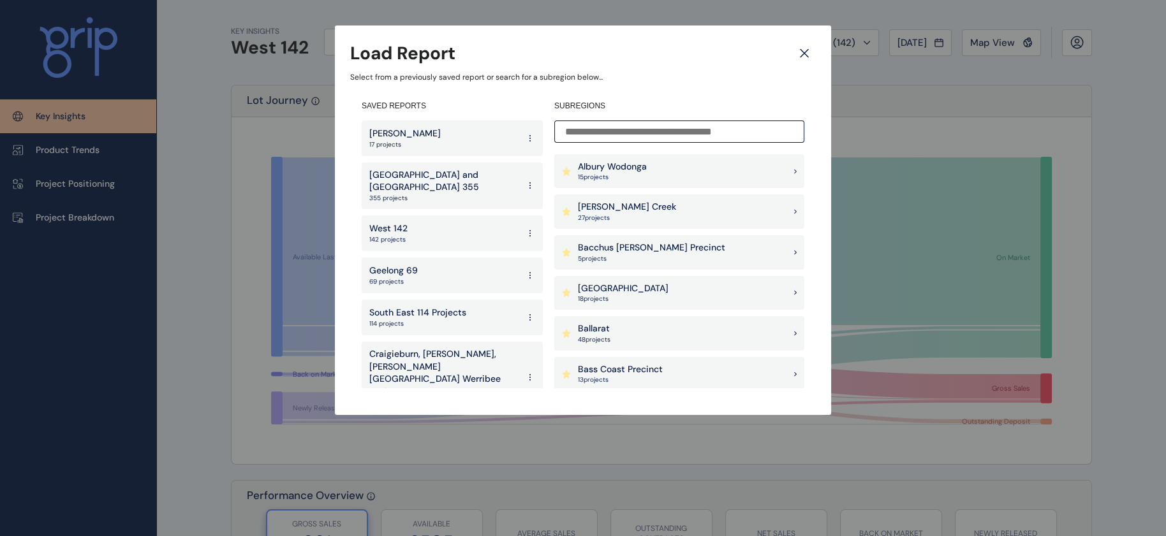
click at [478, 172] on p "[GEOGRAPHIC_DATA] and [GEOGRAPHIC_DATA] 355" at bounding box center [443, 181] width 149 height 25
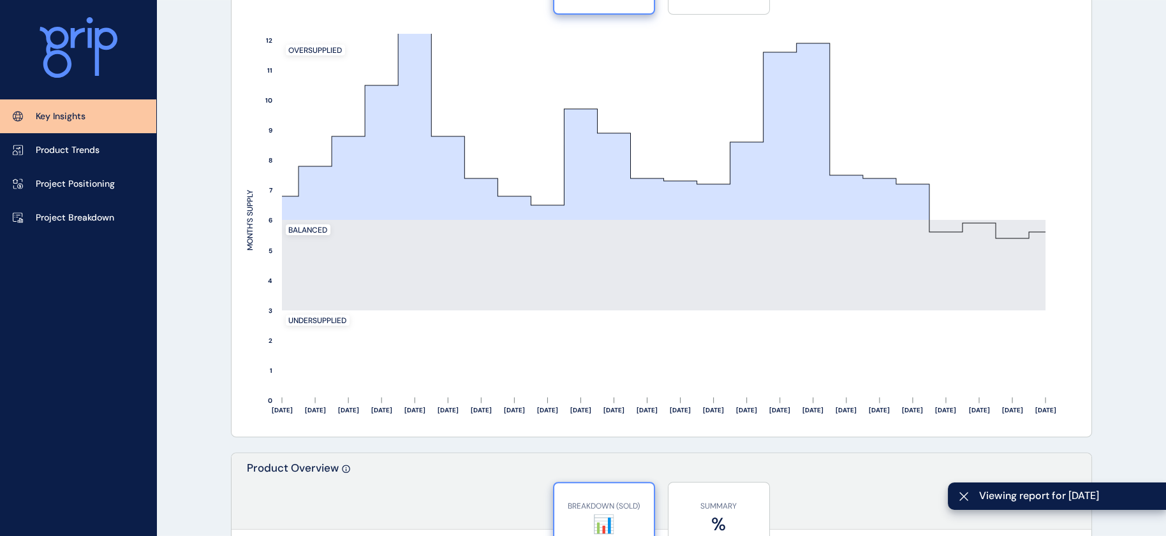
scroll to position [1138, 0]
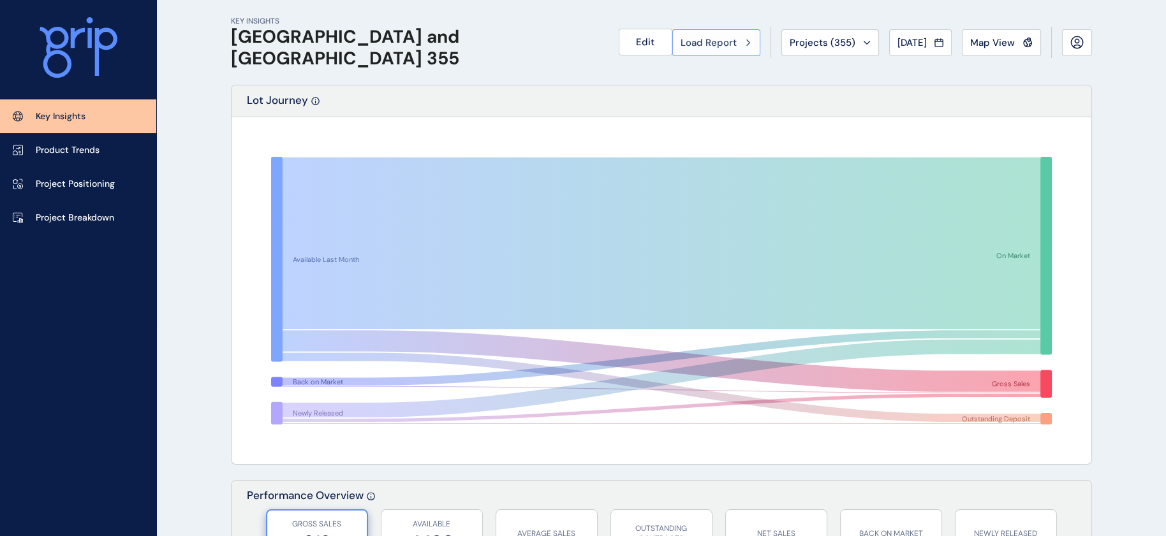
click at [680, 45] on span "Load Report" at bounding box center [708, 42] width 56 height 13
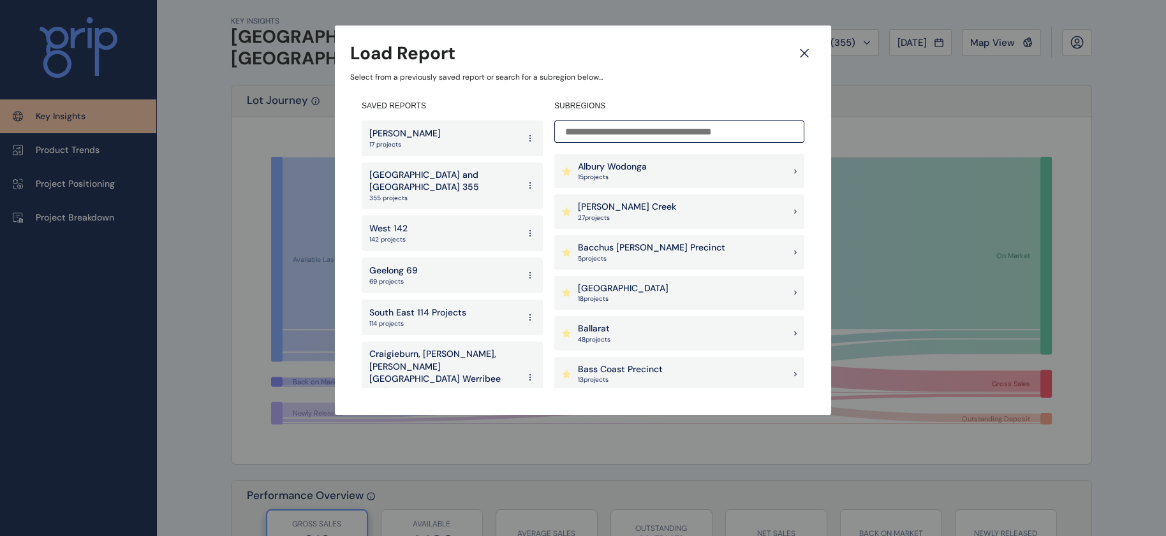
click at [455, 218] on div "West 142 142 projects" at bounding box center [452, 234] width 181 height 36
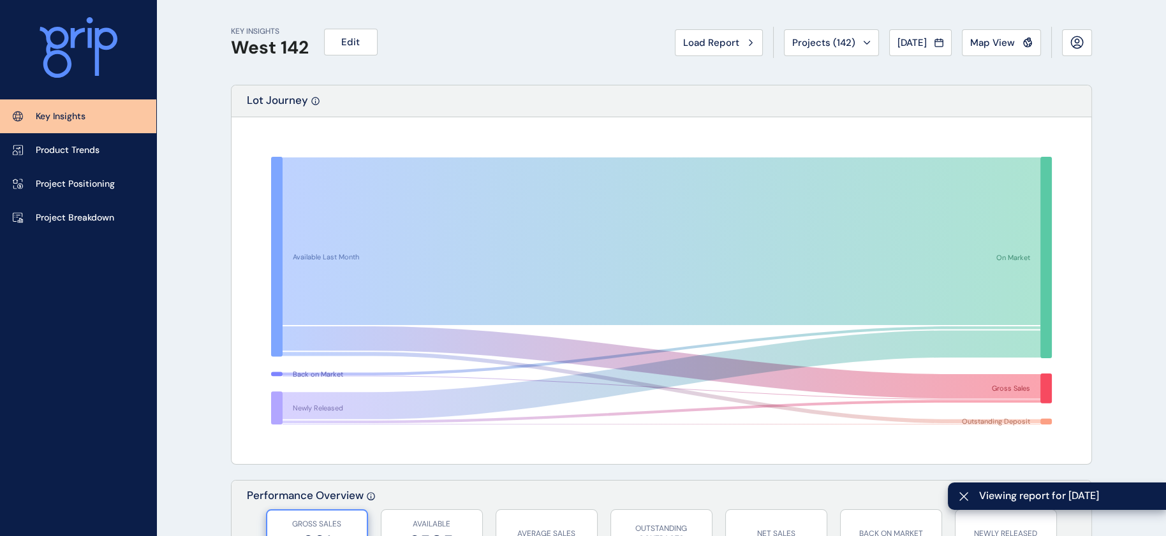
scroll to position [3, 0]
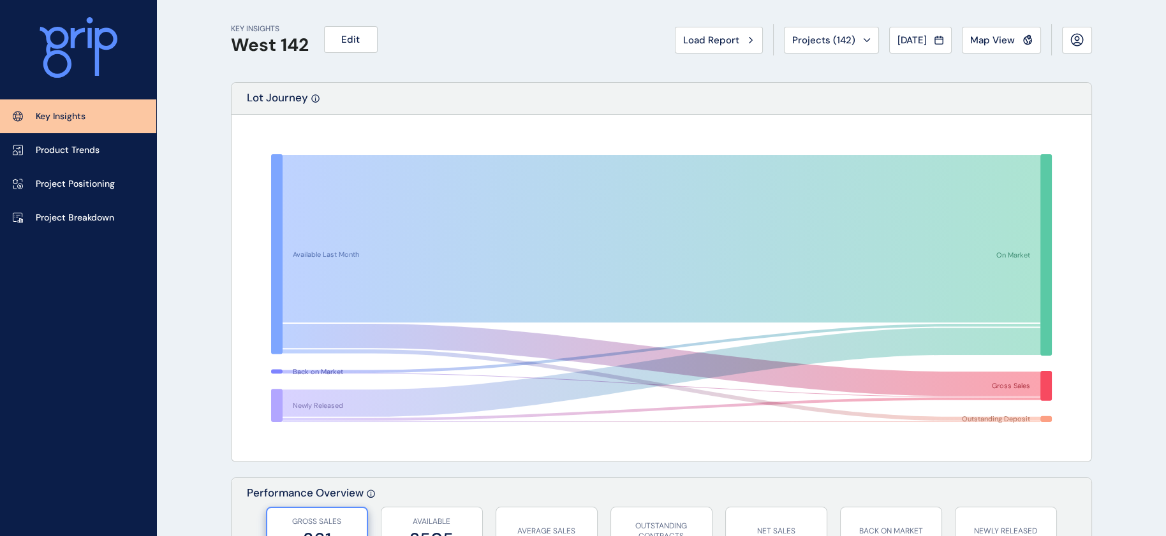
drag, startPoint x: 1099, startPoint y: 106, endPoint x: 763, endPoint y: 98, distance: 335.5
click at [683, 34] on span "Load Report" at bounding box center [711, 40] width 56 height 13
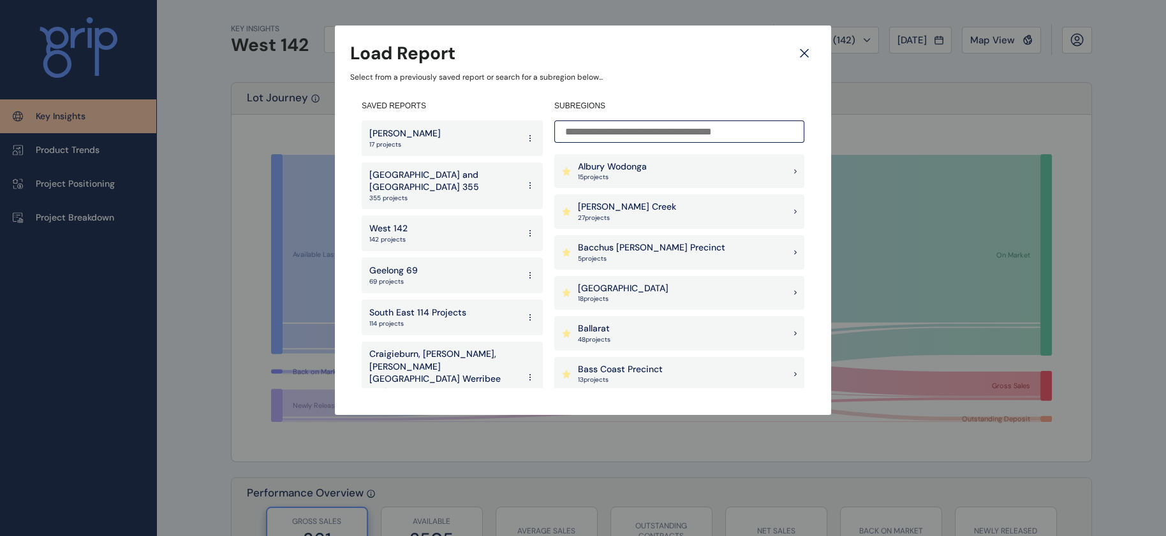
click at [383, 277] on p "69 projects" at bounding box center [393, 281] width 48 height 9
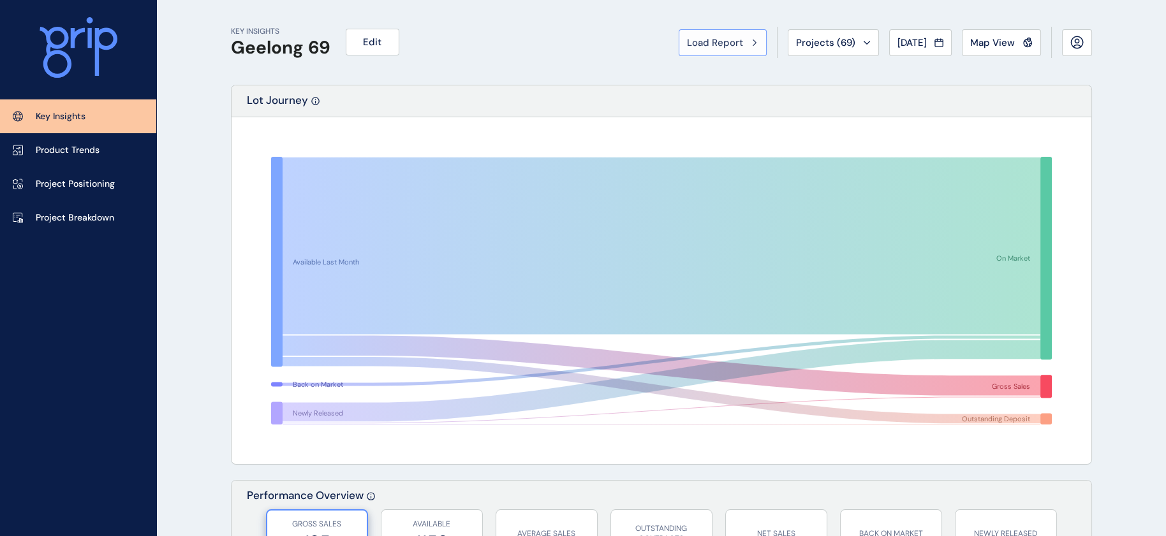
click at [678, 52] on button "Load Report" at bounding box center [722, 42] width 88 height 27
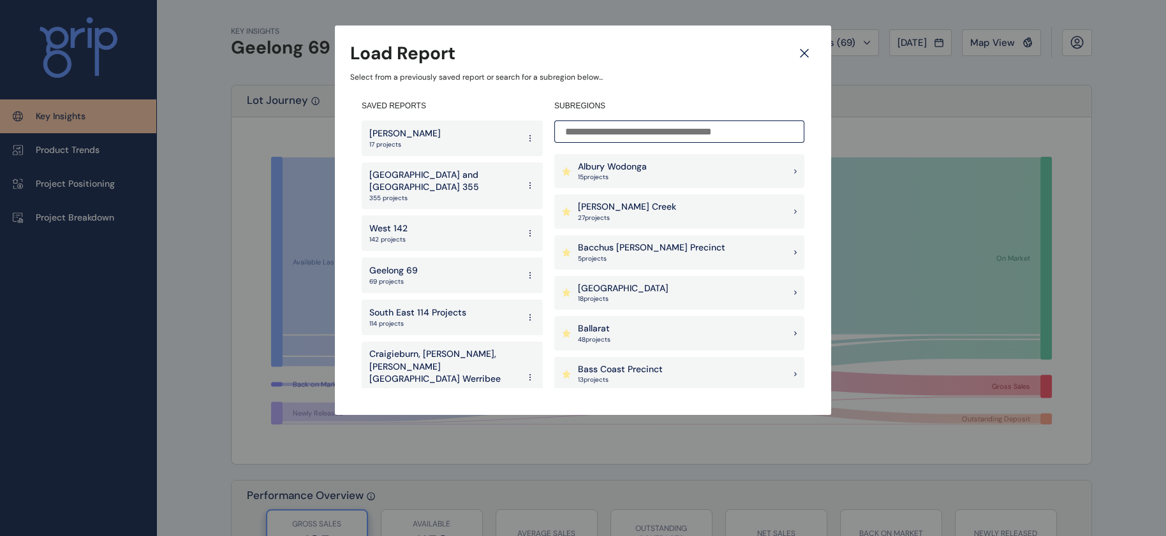
click at [390, 307] on p "South East 114 Projects" at bounding box center [417, 313] width 97 height 13
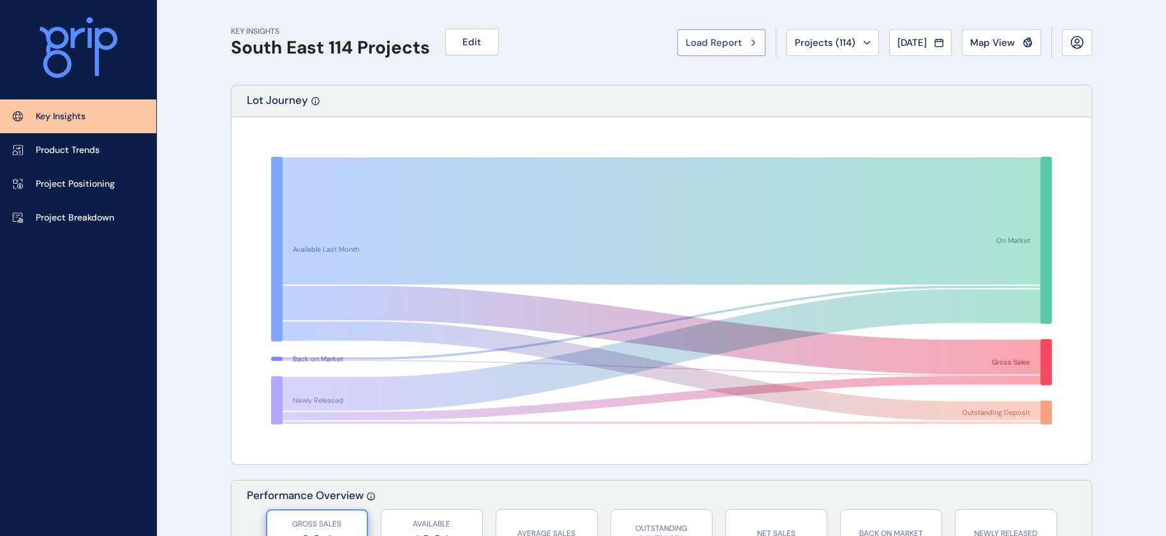
click at [677, 45] on button "Load Report" at bounding box center [721, 42] width 88 height 27
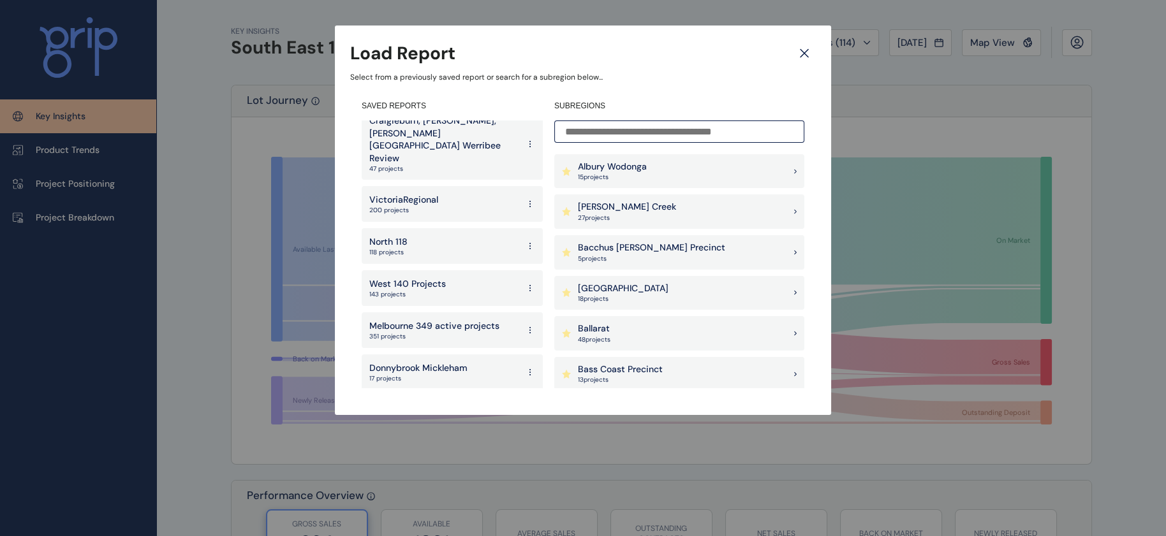
scroll to position [234, 0]
click at [466, 228] on div "North 118 118 projects" at bounding box center [452, 246] width 181 height 36
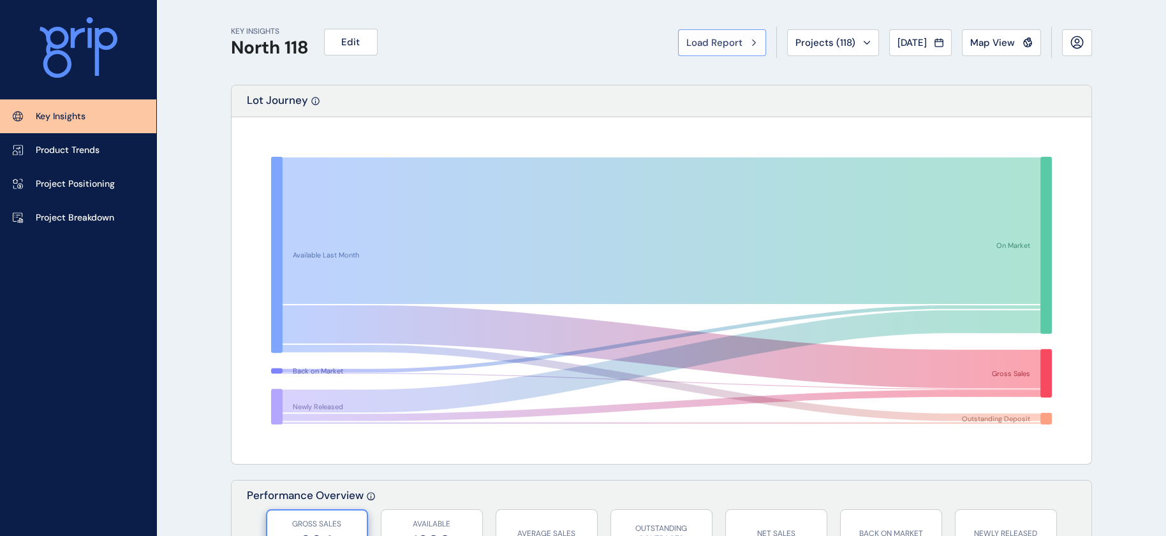
click at [686, 47] on span "Load Report" at bounding box center [714, 42] width 56 height 13
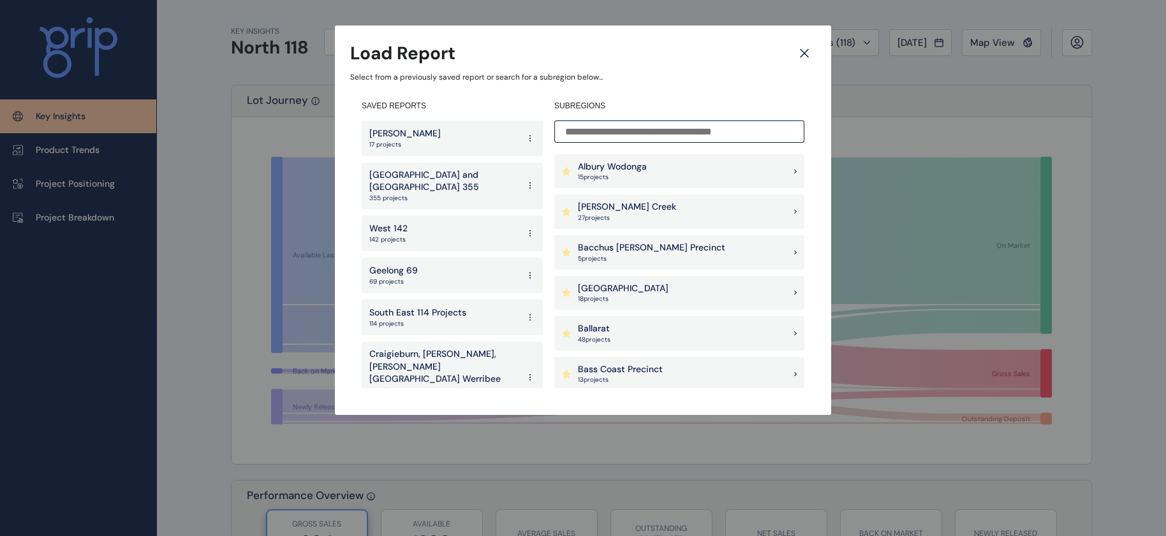
click at [474, 168] on div "[GEOGRAPHIC_DATA] and [GEOGRAPHIC_DATA] 355 355 projects" at bounding box center [452, 186] width 181 height 47
